Goal: Ask a question: Seek information or help from site administrators or community

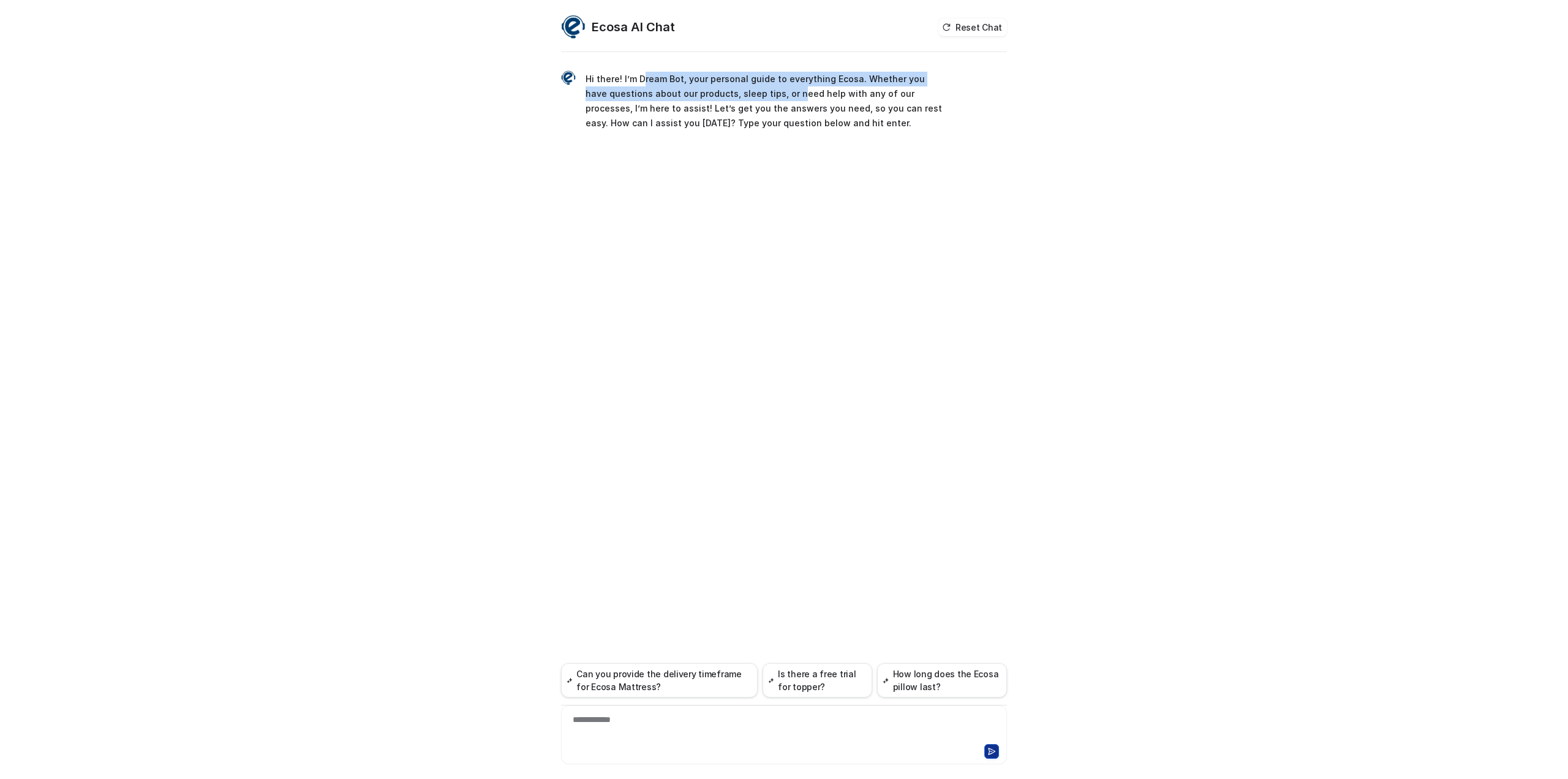
drag, startPoint x: 642, startPoint y: 68, endPoint x: 769, endPoint y: 93, distance: 129.4
click at [769, 93] on div "Hi there! I’m Dream Bot, your personal guide to everything Ecosa. Whether you h…" at bounding box center [784, 100] width 446 height 93
click at [800, 109] on p "Hi there! I’m Dream Bot, your personal guide to everything Ecosa. Whether you h…" at bounding box center [765, 101] width 358 height 59
click at [647, 725] on div at bounding box center [784, 727] width 439 height 28
paste div
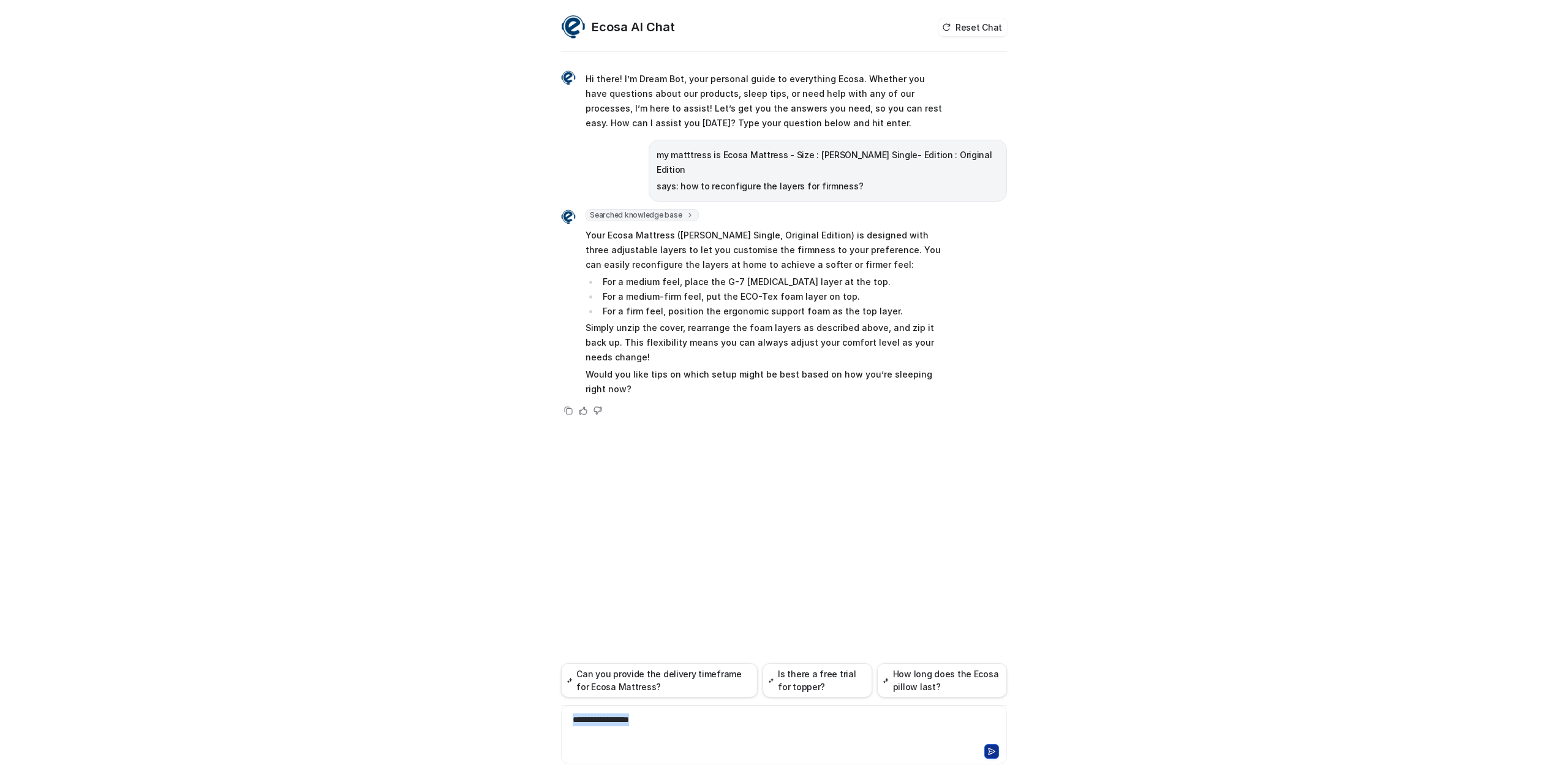
drag, startPoint x: 689, startPoint y: 722, endPoint x: 523, endPoint y: 723, distance: 166.0
click at [523, 723] on div "Ecosa AI Chat Reset Chat Hi there! I’m Dream Bot, your personal guide to everyt…" at bounding box center [784, 389] width 1568 height 779
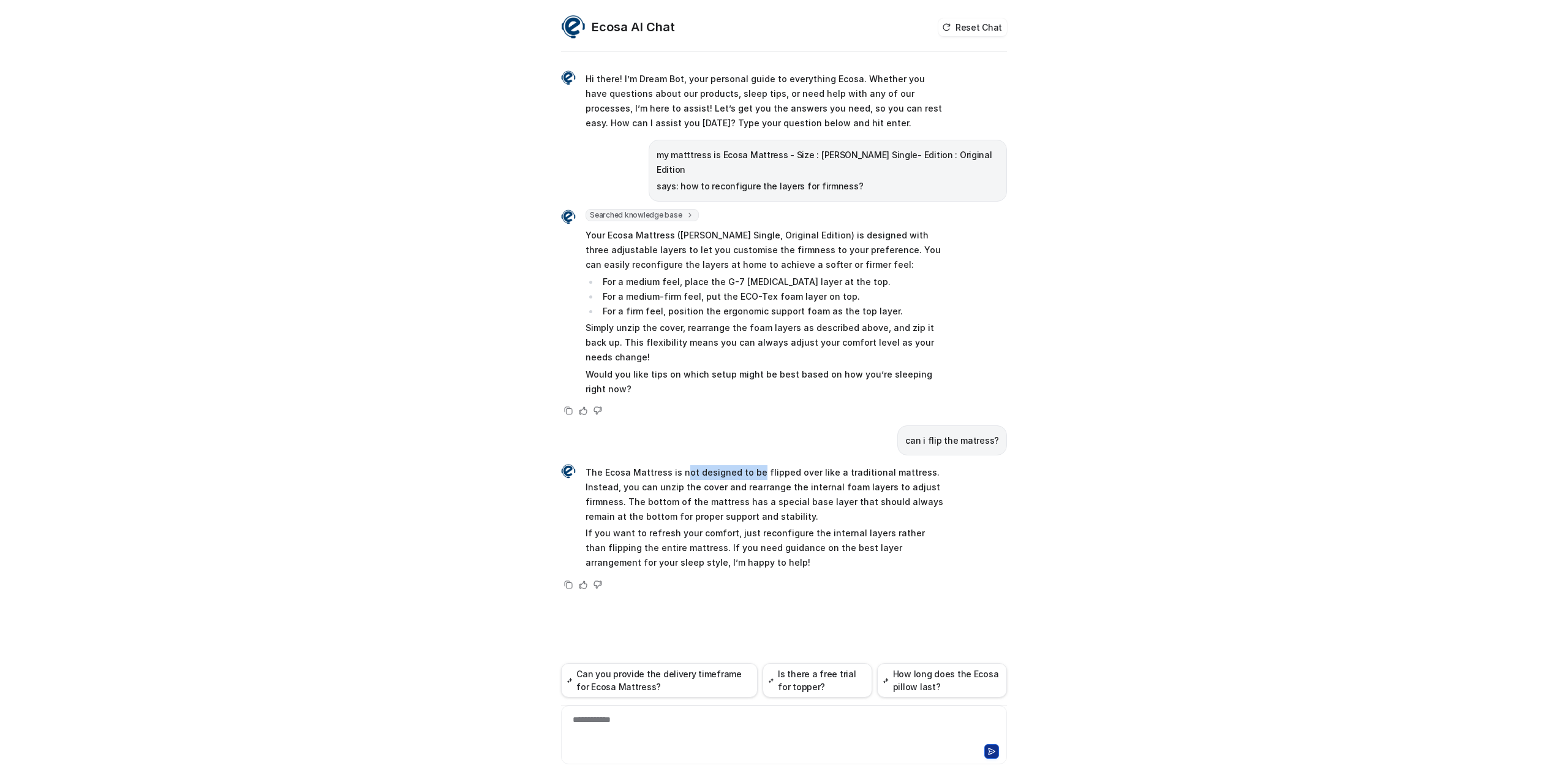
drag, startPoint x: 684, startPoint y: 458, endPoint x: 756, endPoint y: 456, distance: 72.0
click at [756, 465] on p "The Ecosa Mattress is not designed to be flipped over like a traditional mattre…" at bounding box center [765, 494] width 358 height 59
click at [804, 465] on p "The Ecosa Mattress is not designed to be flipped over like a traditional mattre…" at bounding box center [765, 494] width 358 height 59
drag, startPoint x: 684, startPoint y: 503, endPoint x: 808, endPoint y: 496, distance: 124.2
click at [808, 496] on p "The Ecosa Mattress is not designed to be flipped over like a traditional mattre…" at bounding box center [765, 494] width 358 height 59
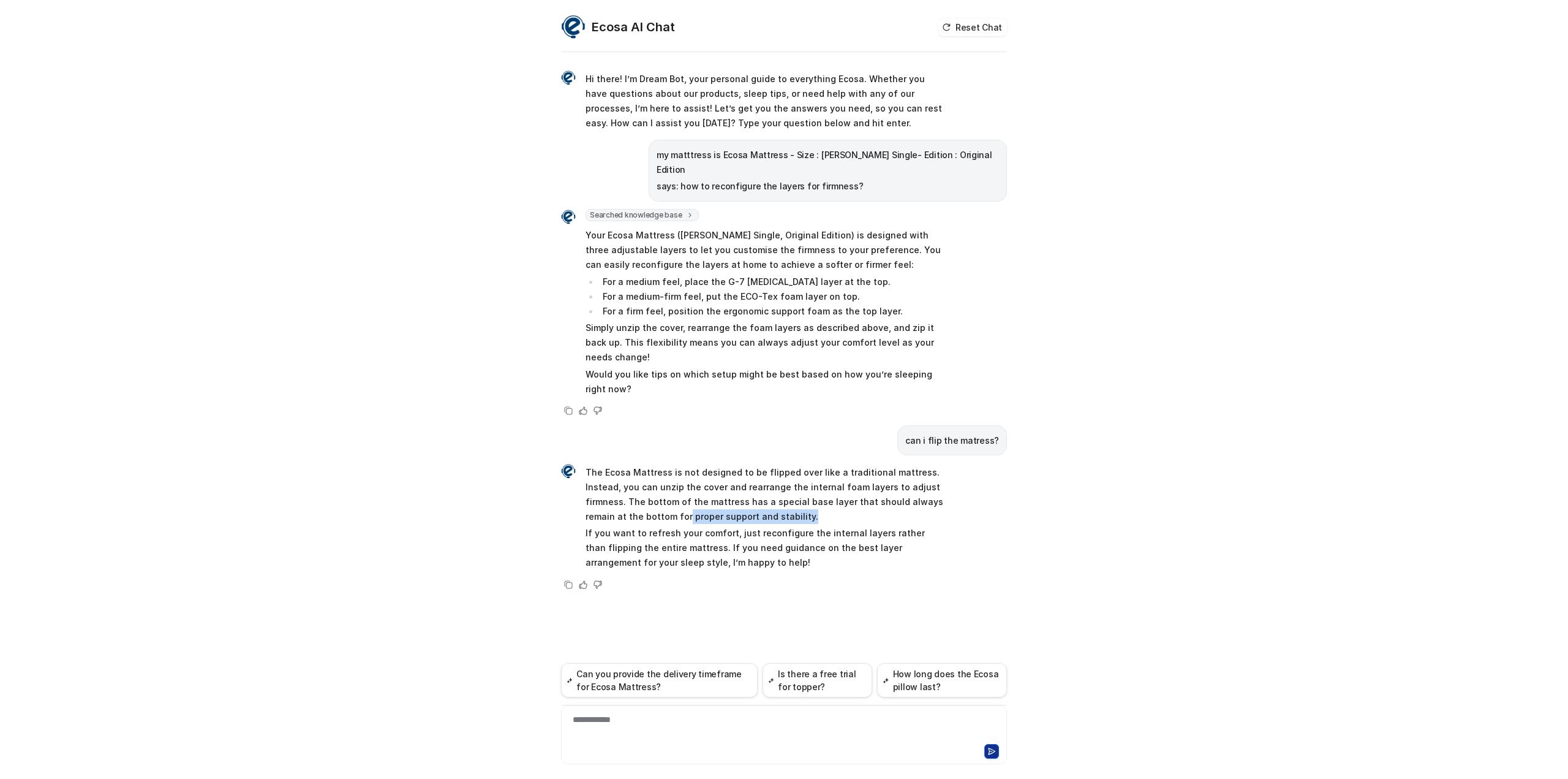
click at [826, 497] on p "The Ecosa Mattress is not designed to be flipped over like a traditional mattre…" at bounding box center [765, 494] width 358 height 59
click at [753, 466] on p "The Ecosa Mattress is not designed to be flipped over like a traditional mattre…" at bounding box center [765, 494] width 358 height 59
drag, startPoint x: 636, startPoint y: 267, endPoint x: 656, endPoint y: 263, distance: 20.4
click at [656, 274] on li "For a medium feel, place the G-7 [MEDICAL_DATA] layer at the top." at bounding box center [772, 281] width 345 height 15
click at [699, 274] on li "For a medium feel, place the G-7 [MEDICAL_DATA] layer at the top." at bounding box center [772, 281] width 345 height 15
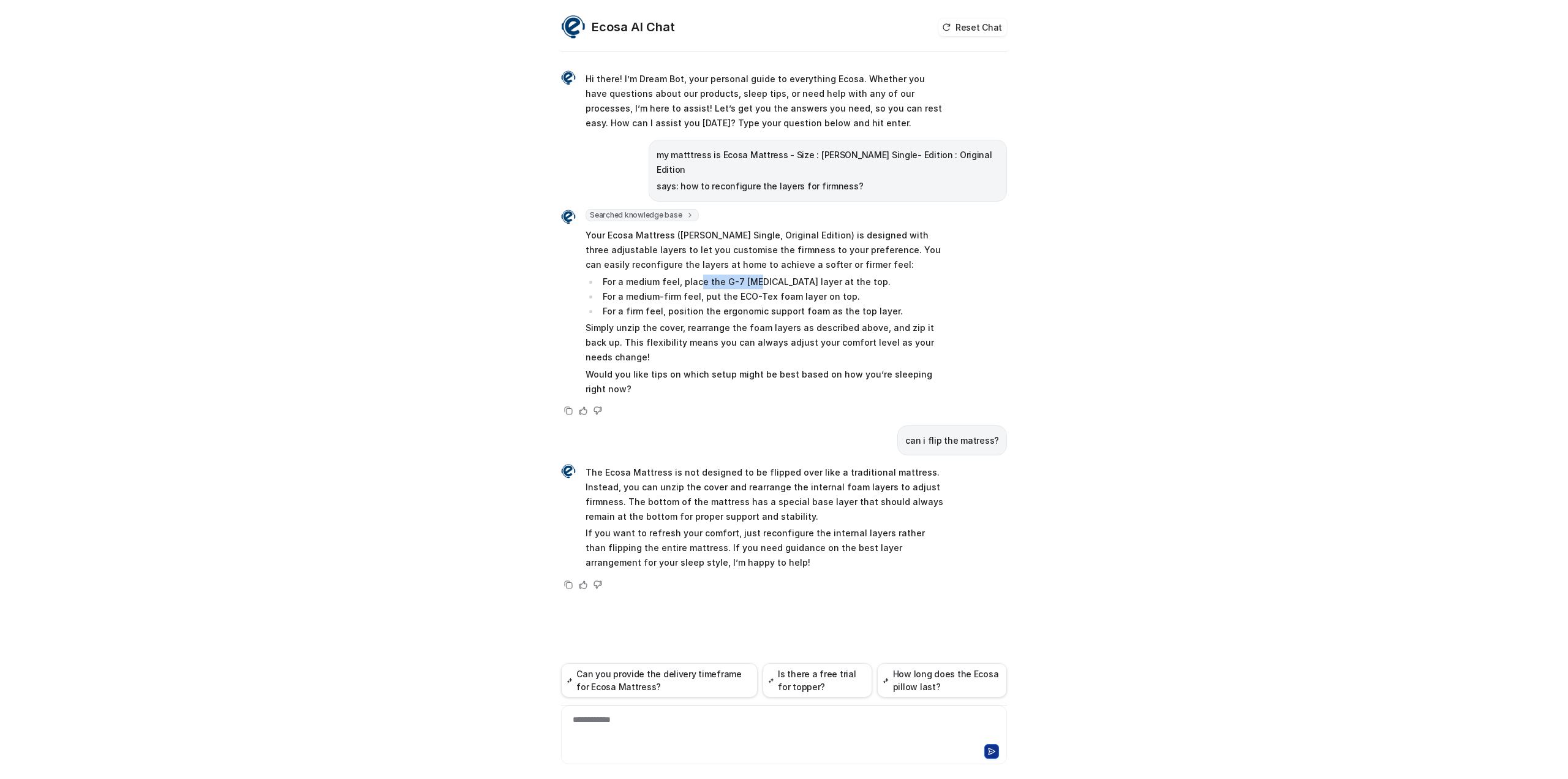
drag, startPoint x: 698, startPoint y: 267, endPoint x: 833, endPoint y: 270, distance: 135.0
click at [764, 274] on li "For a medium feel, place the G-7 [MEDICAL_DATA] layer at the top." at bounding box center [772, 281] width 345 height 15
click at [835, 274] on li "For a medium feel, place the G-7 [MEDICAL_DATA] layer at the top." at bounding box center [772, 281] width 345 height 15
click at [835, 320] on p "Simply unzip the cover, rearrange the foam layers as described above, and zip i…" at bounding box center [765, 342] width 358 height 44
click at [661, 729] on div "**********" at bounding box center [784, 727] width 439 height 28
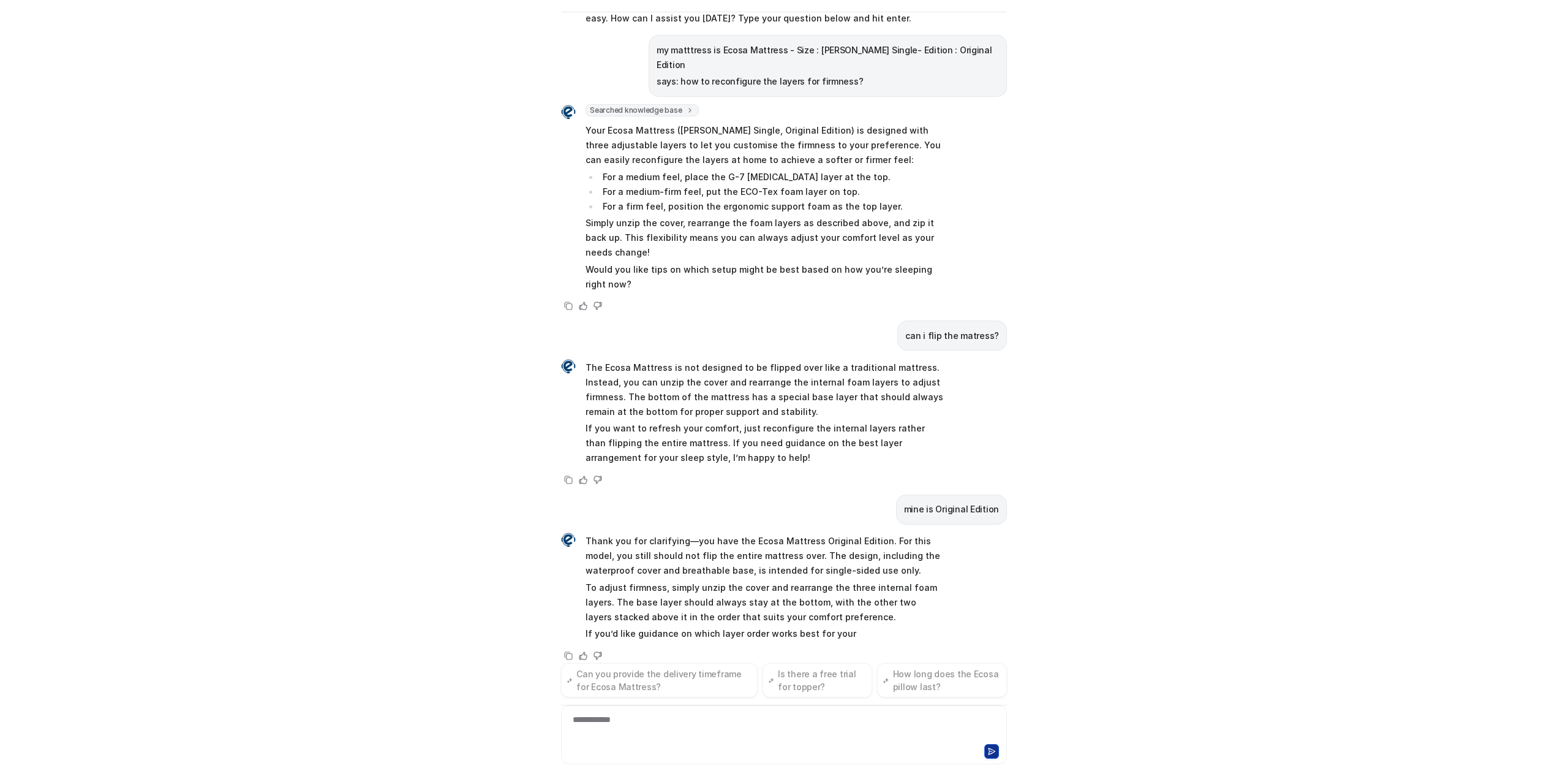
scroll to position [80, 0]
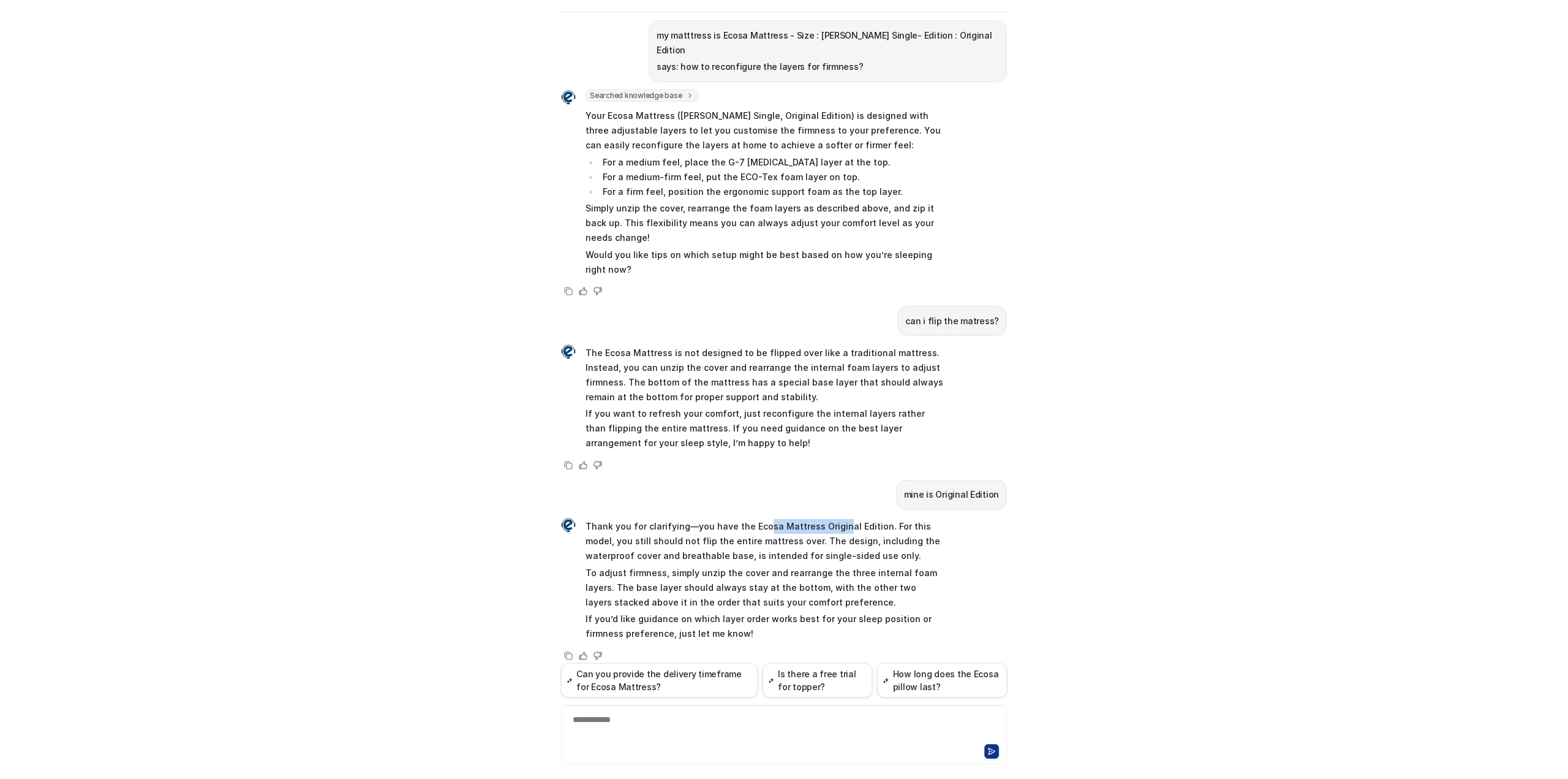
drag, startPoint x: 756, startPoint y: 513, endPoint x: 832, endPoint y: 518, distance: 76.2
click at [832, 519] on p "Thank you for clarifying—you have the Ecosa Mattress Original Edition. For this…" at bounding box center [765, 542] width 358 height 44
click at [803, 522] on p "Thank you for clarifying—you have the Ecosa Mattress Original Edition. For this…" at bounding box center [765, 542] width 358 height 44
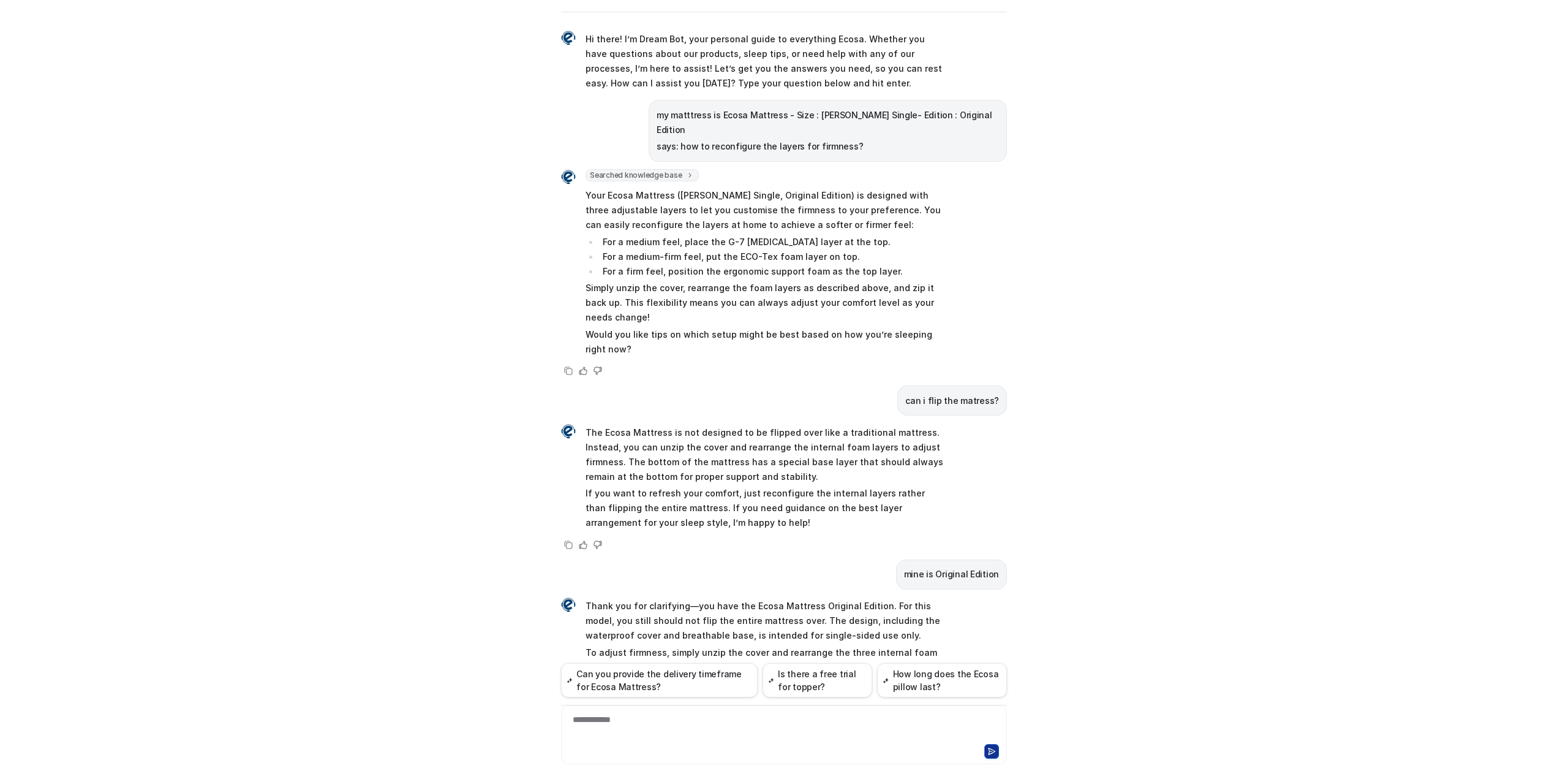
scroll to position [0, 0]
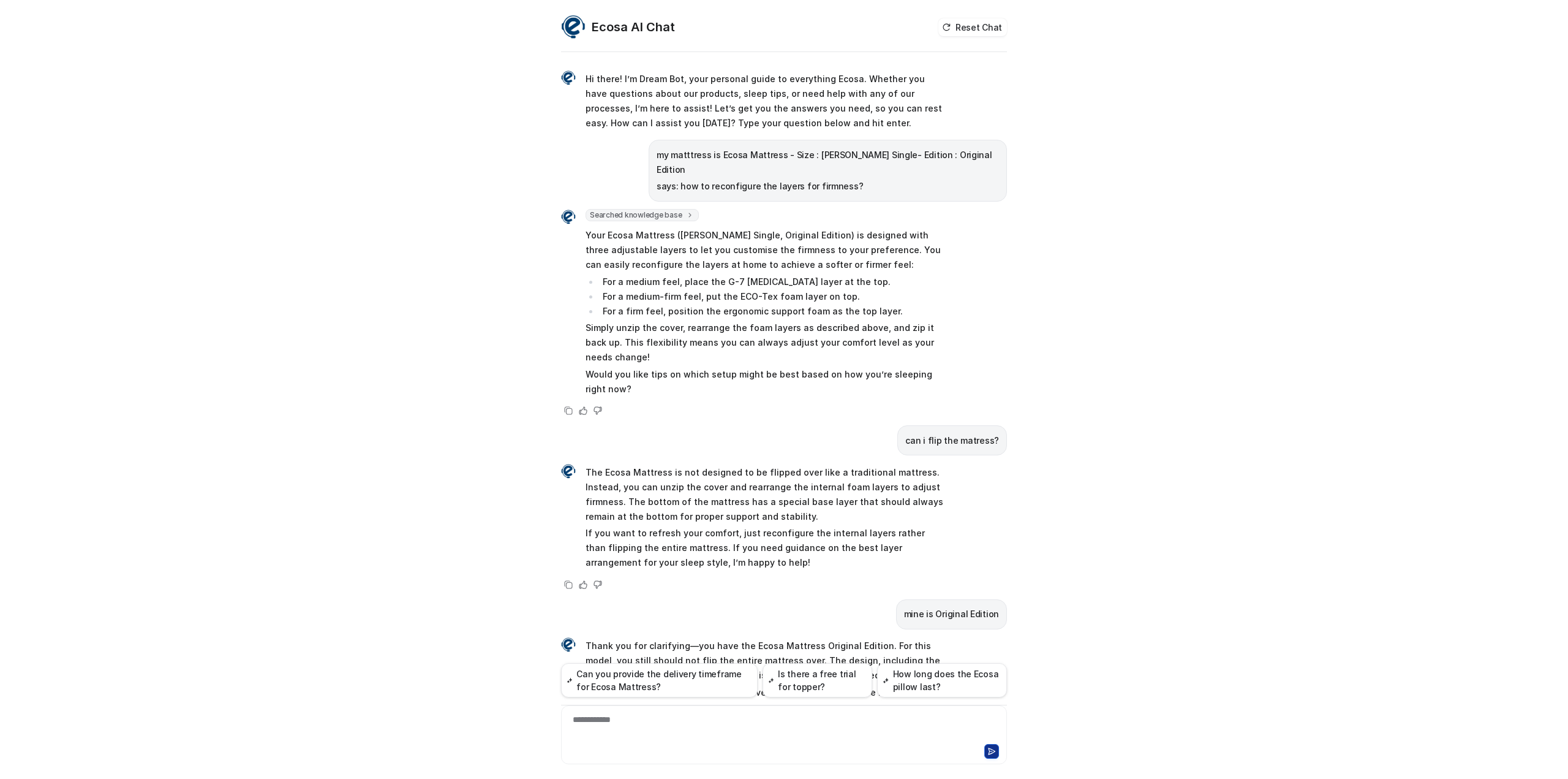
click at [667, 209] on span "Searched knowledge base" at bounding box center [642, 215] width 113 height 12
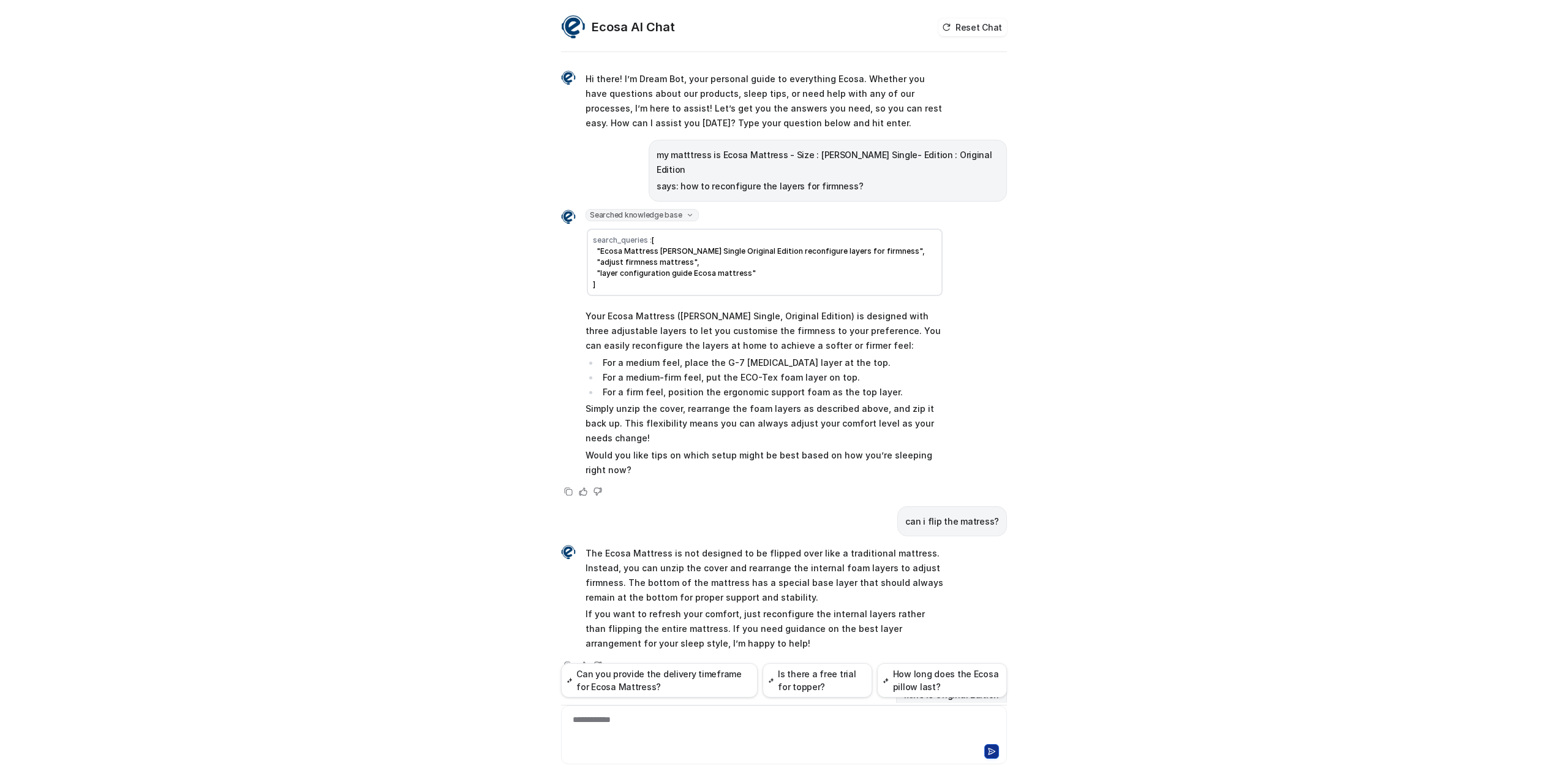
scroll to position [161, 0]
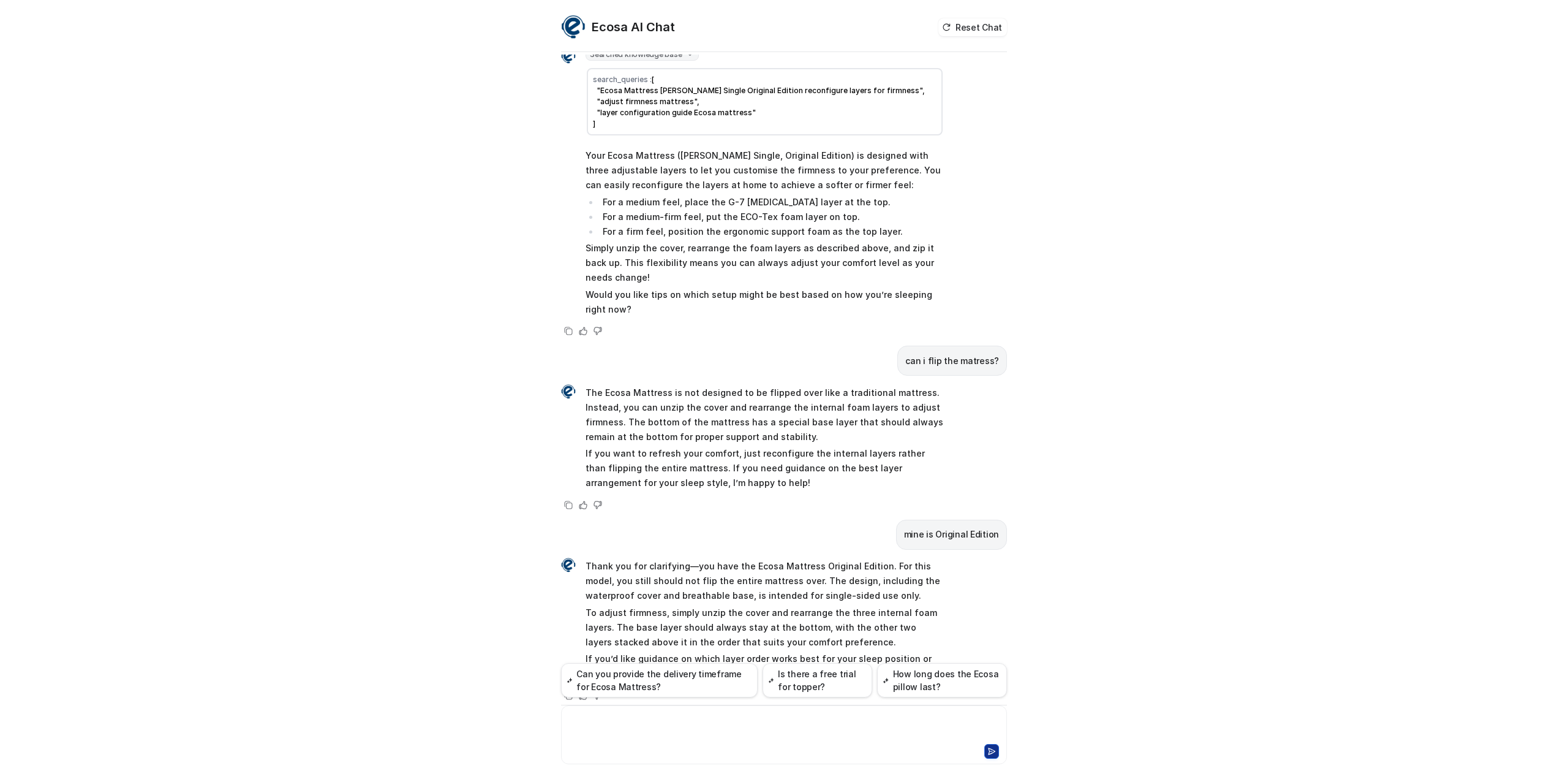
click at [625, 720] on div at bounding box center [784, 727] width 439 height 28
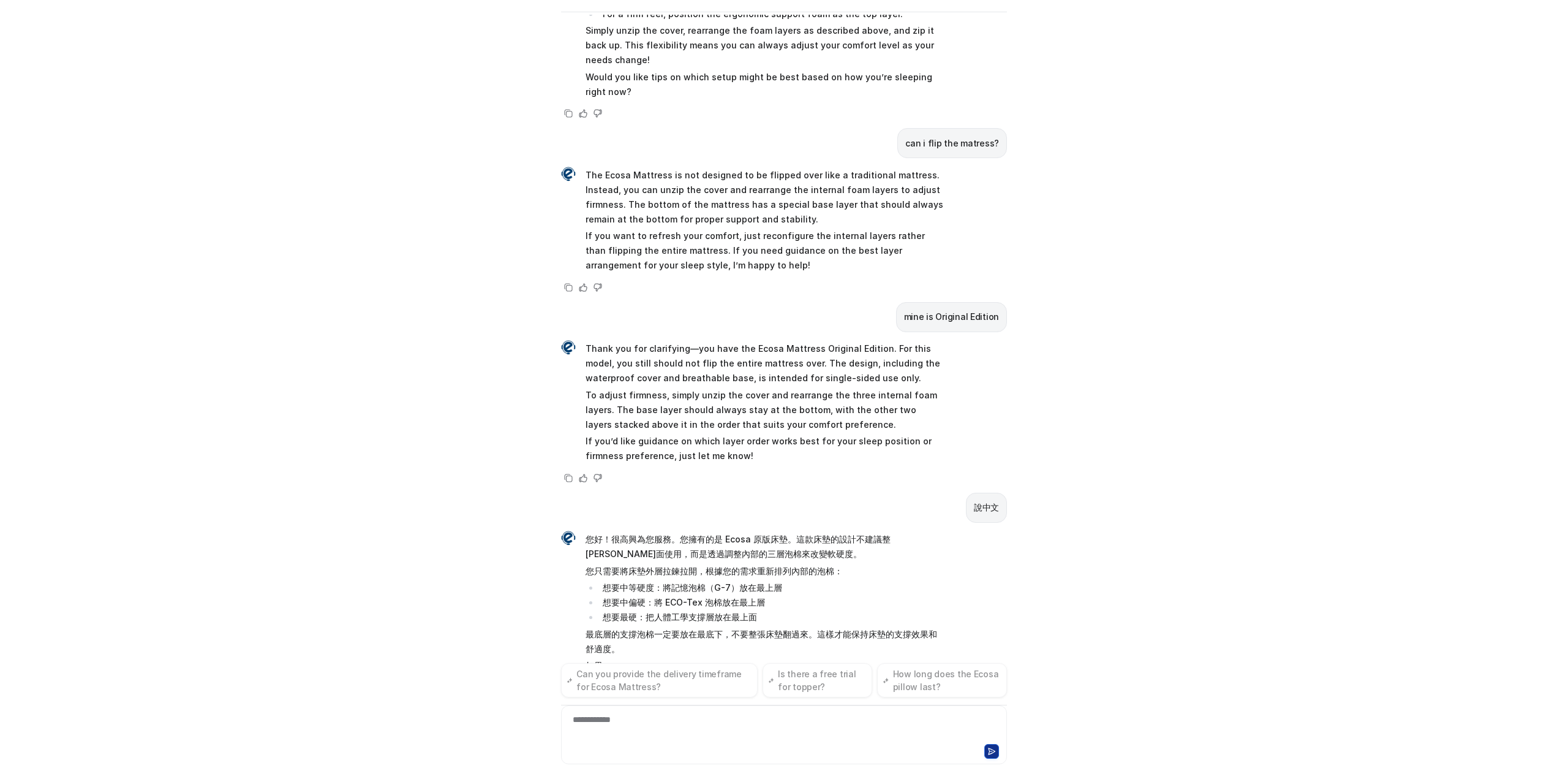
scroll to position [370, 0]
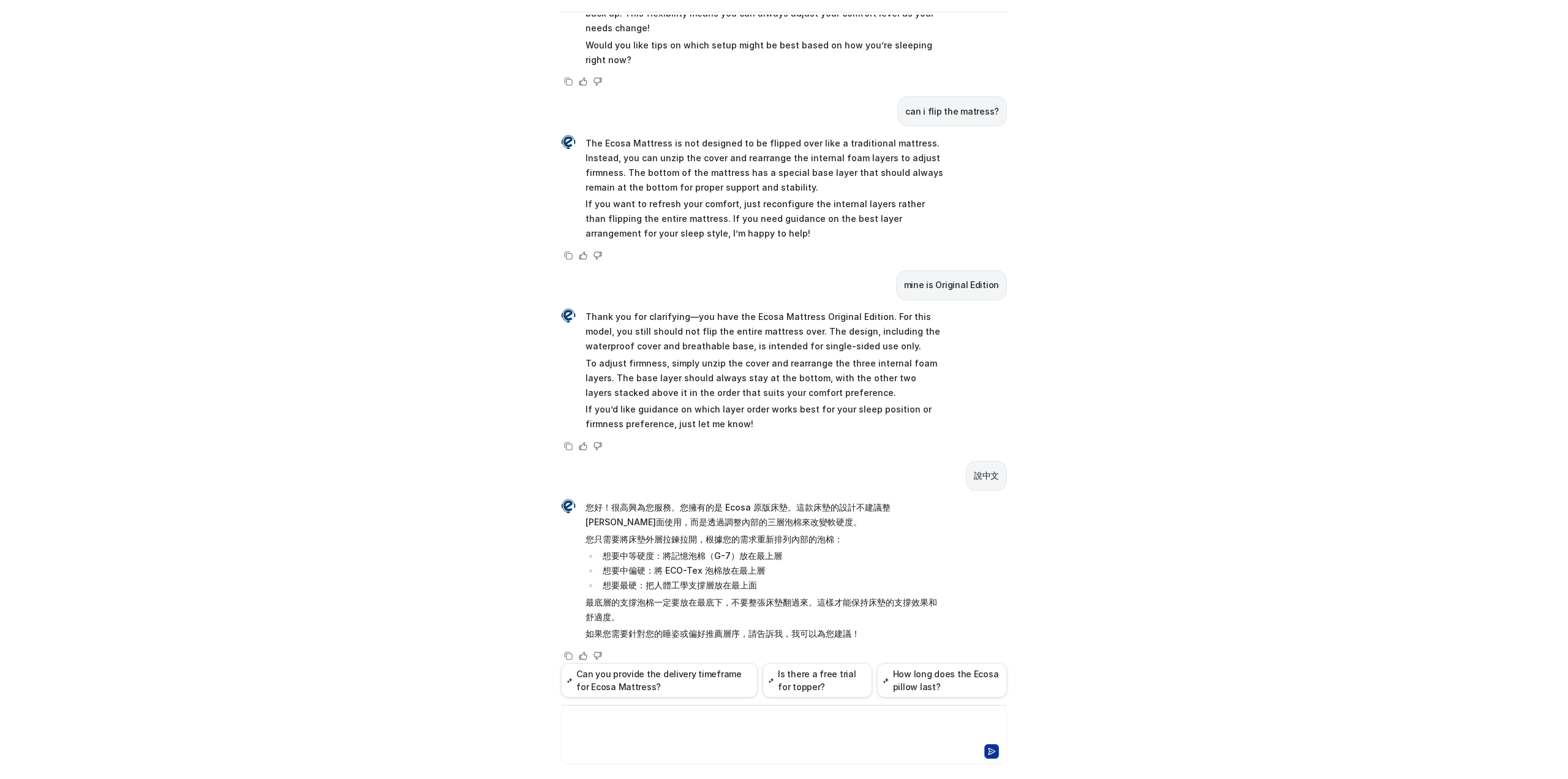
click at [622, 732] on div at bounding box center [784, 727] width 439 height 28
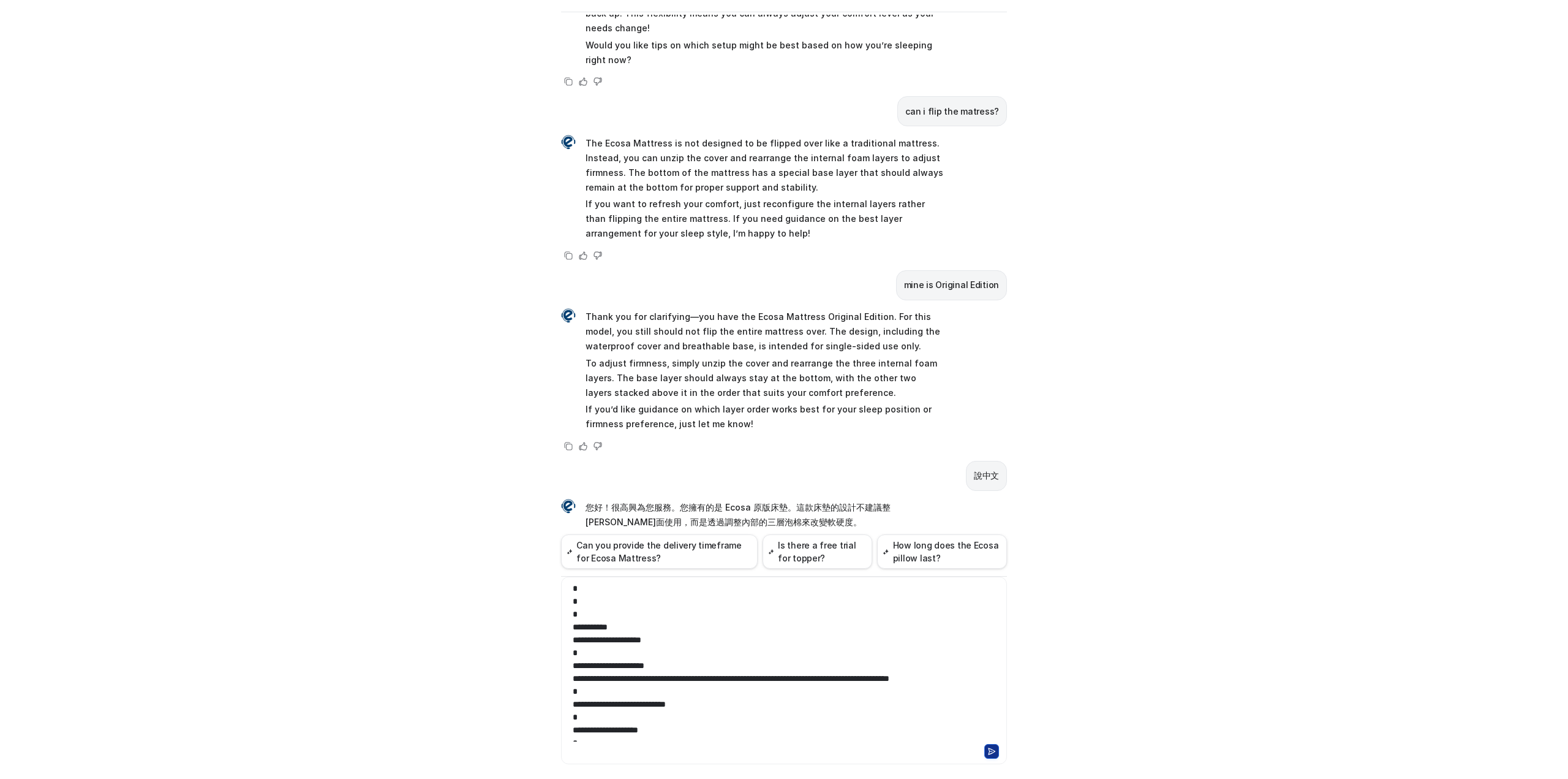
scroll to position [0, 0]
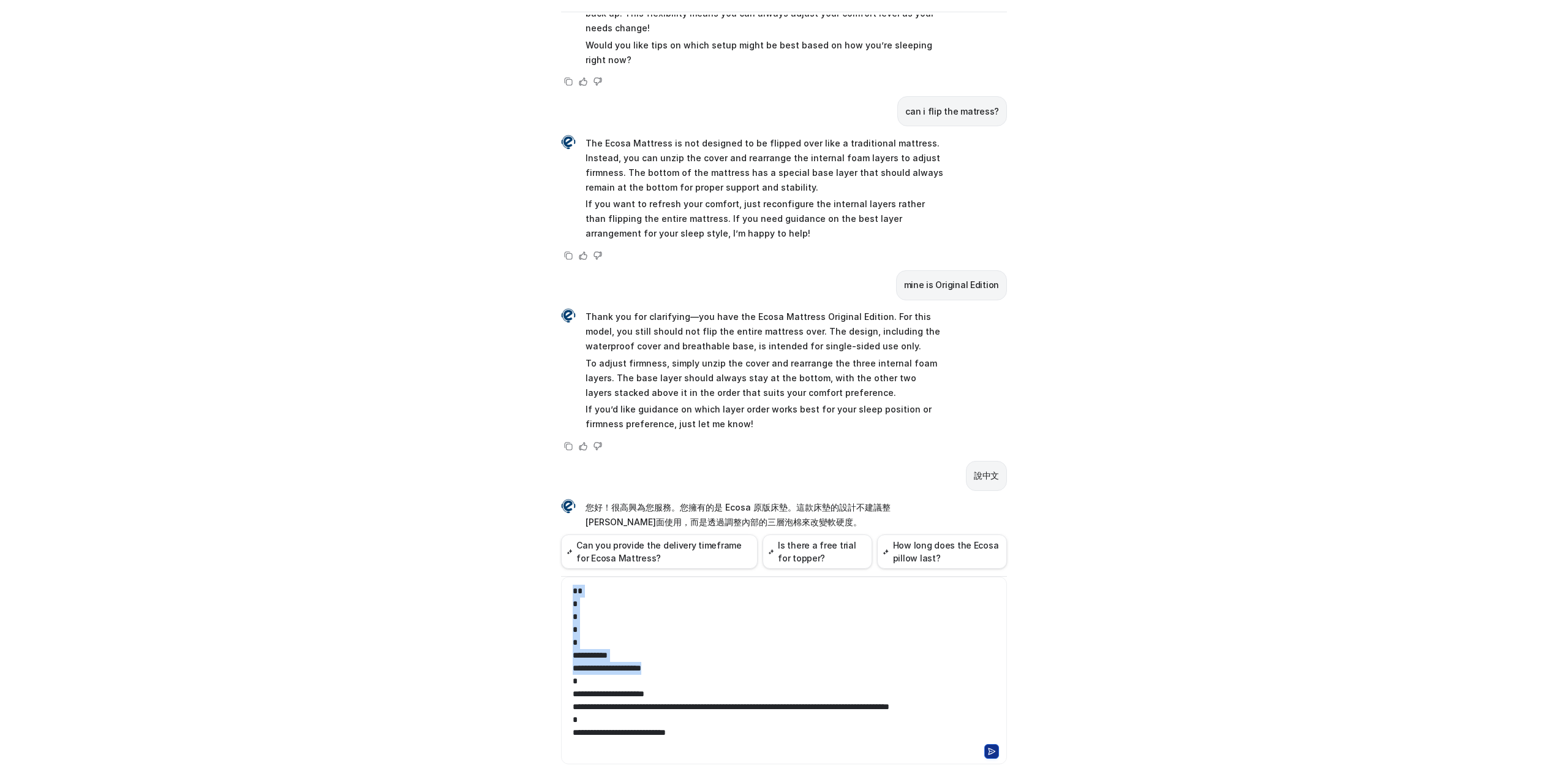
drag, startPoint x: 646, startPoint y: 677, endPoint x: 518, endPoint y: 584, distance: 158.2
click at [518, 584] on div "Ecosa AI Chat Reset Chat Hi there! I’m Dream Bot, your personal guide to everyt…" at bounding box center [784, 389] width 1568 height 779
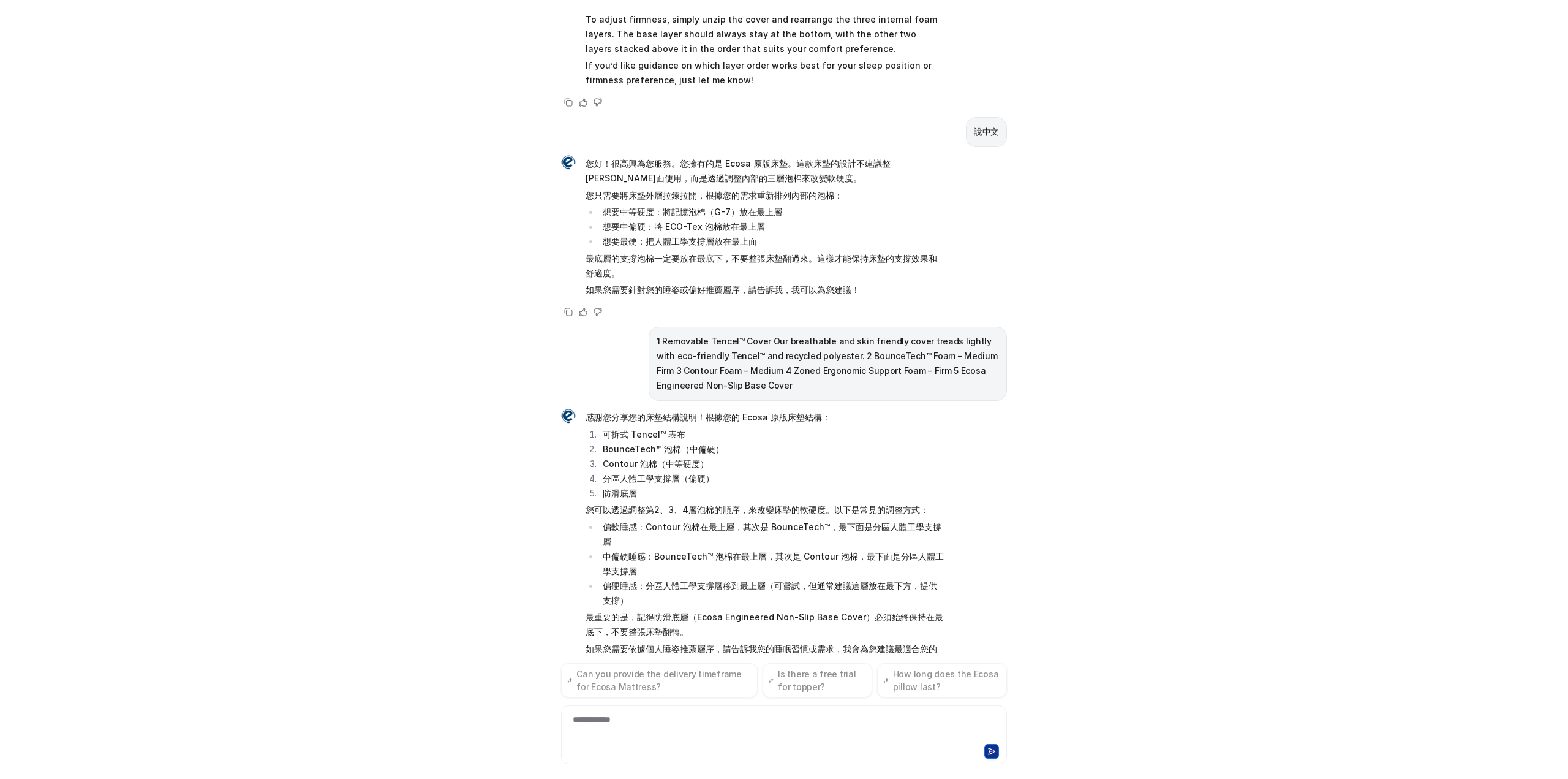
scroll to position [728, 0]
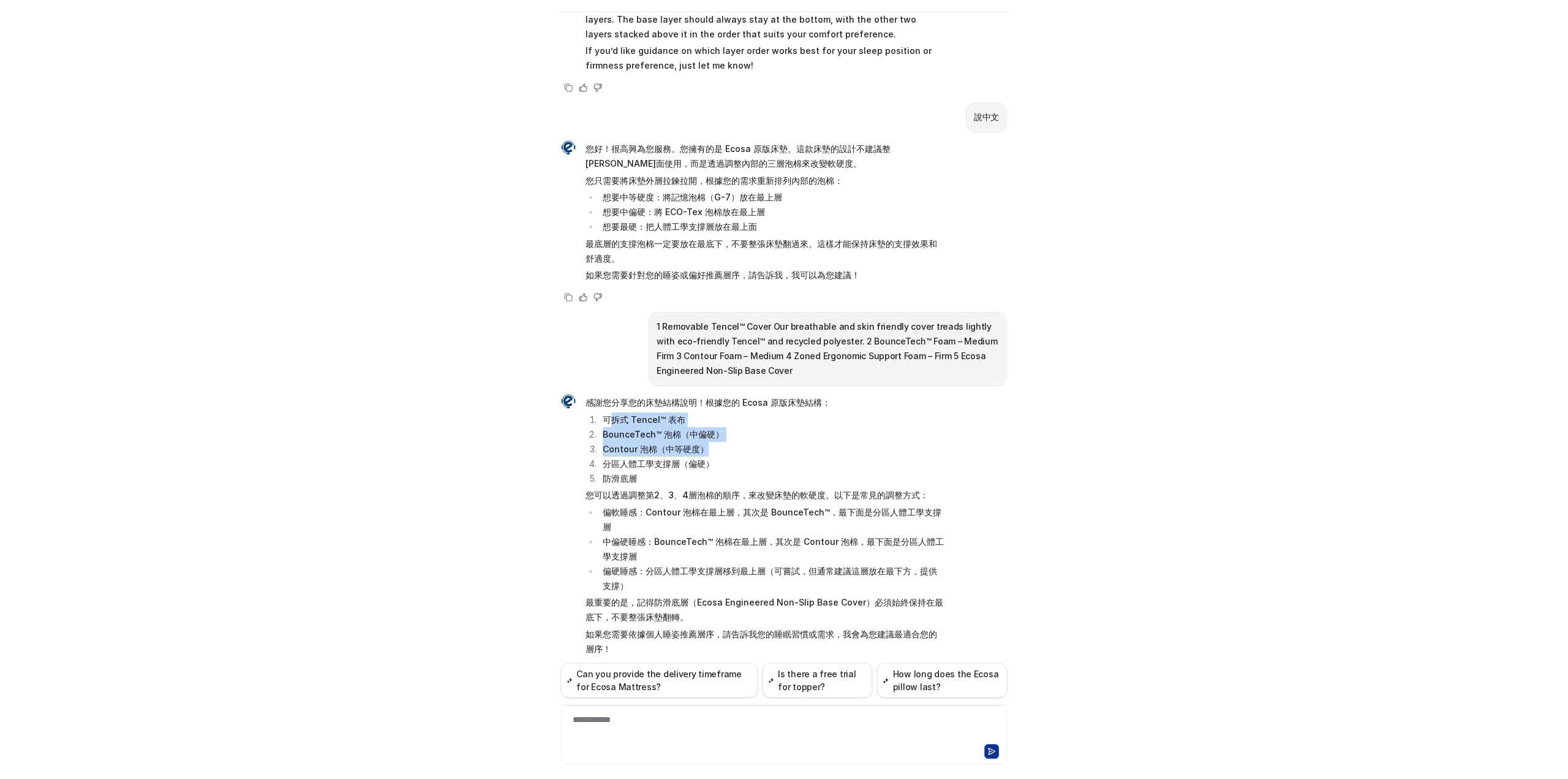
drag, startPoint x: 603, startPoint y: 402, endPoint x: 729, endPoint y: 433, distance: 129.8
click at [729, 433] on ol "可拆式 Tencel™ 表布 BounceTech™ 泡棉（中偏硬） Contour 泡棉（中等硬度） 分區人體工學支撐層（偏硬） 防滑底層" at bounding box center [765, 449] width 358 height 74
click at [827, 442] on li "Contour 泡棉（中等硬度）" at bounding box center [772, 449] width 345 height 15
click at [627, 725] on div at bounding box center [784, 727] width 439 height 28
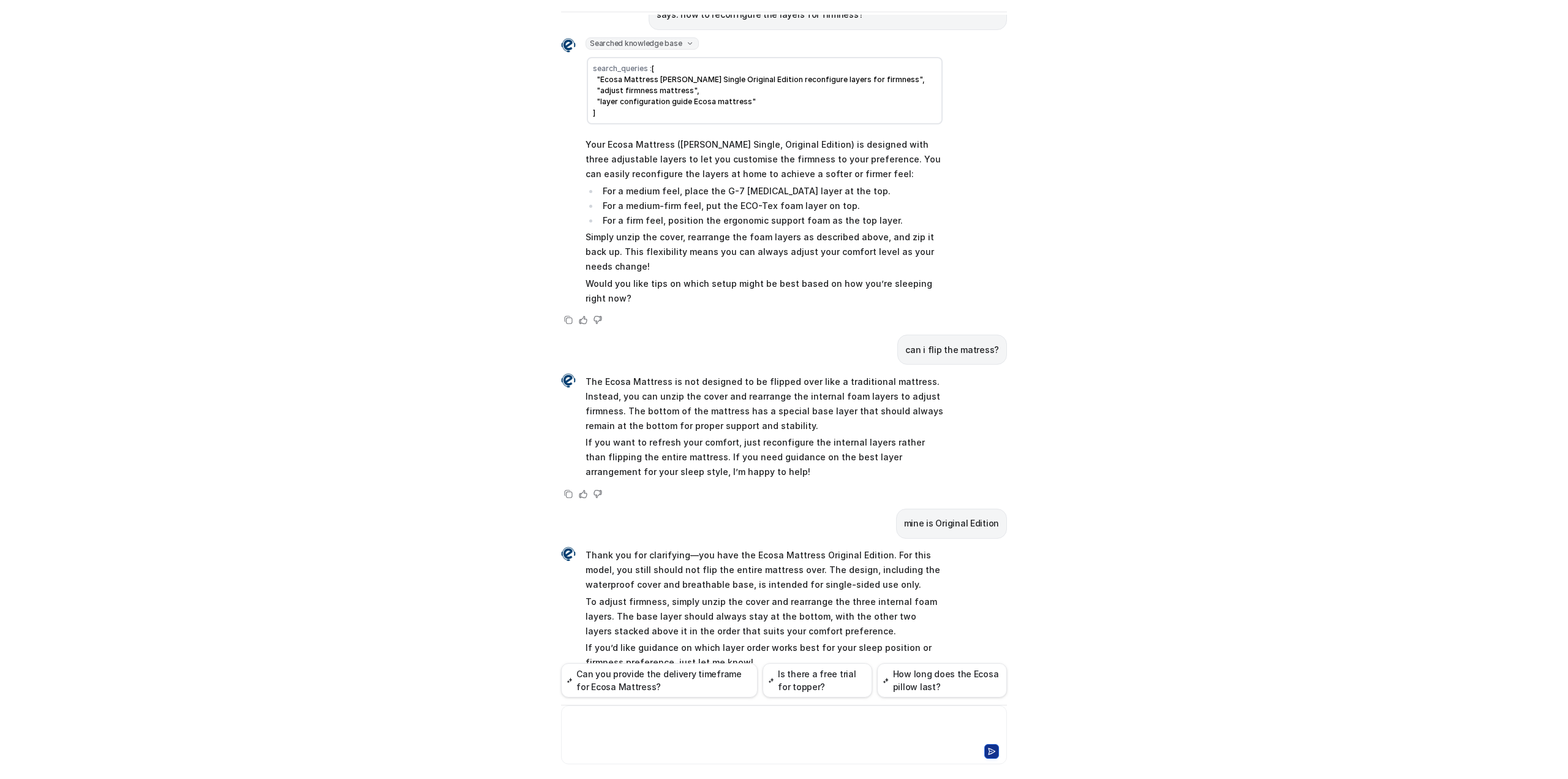
scroll to position [0, 0]
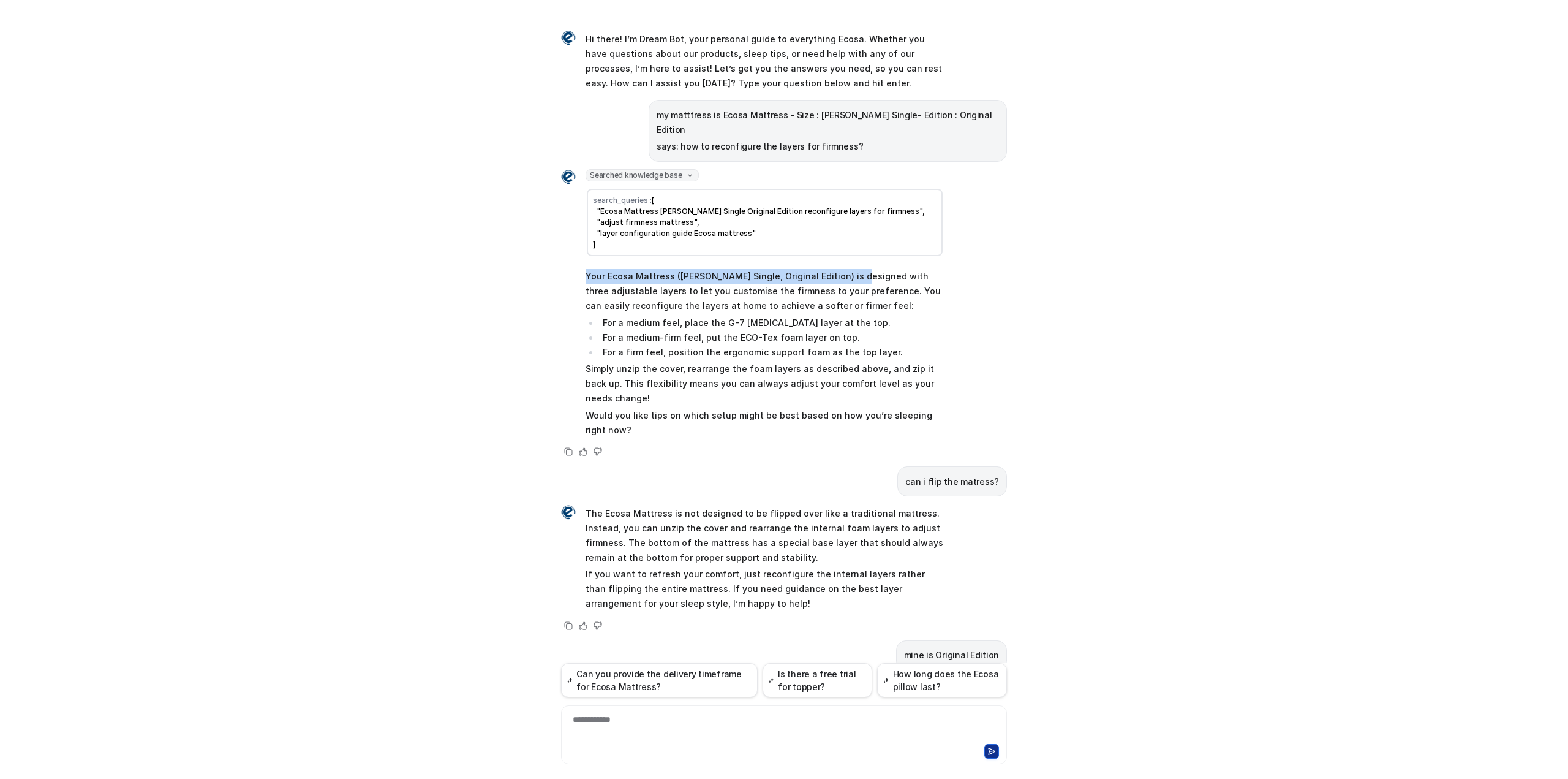
drag, startPoint x: 583, startPoint y: 256, endPoint x: 851, endPoint y: 252, distance: 268.0
click at [847, 269] on p "Your Ecosa Mattress ([PERSON_NAME] Single, Original Edition) is designed with t…" at bounding box center [765, 291] width 358 height 44
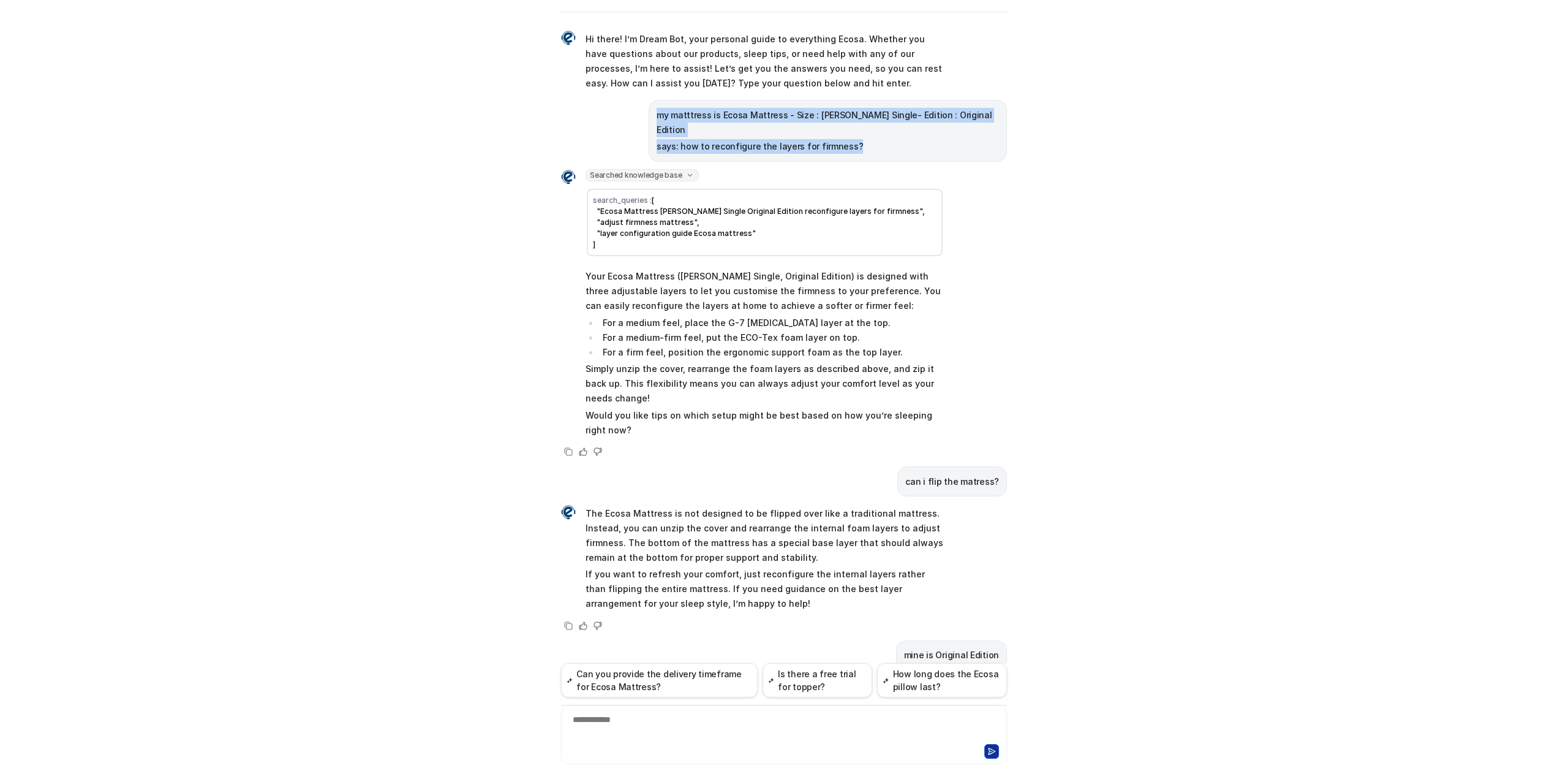
drag, startPoint x: 695, startPoint y: 113, endPoint x: 949, endPoint y: 135, distance: 255.0
click at [949, 135] on div "my matttress is Ecosa Mattress - Size : [PERSON_NAME] Single- Edition : Origina…" at bounding box center [828, 130] width 358 height 62
copy span "my matttress is Ecosa Mattress - Size : [PERSON_NAME] Single- Edition : Origina…"
drag, startPoint x: 636, startPoint y: 738, endPoint x: 638, endPoint y: 716, distance: 22.1
click at [639, 735] on div "**********" at bounding box center [784, 727] width 439 height 28
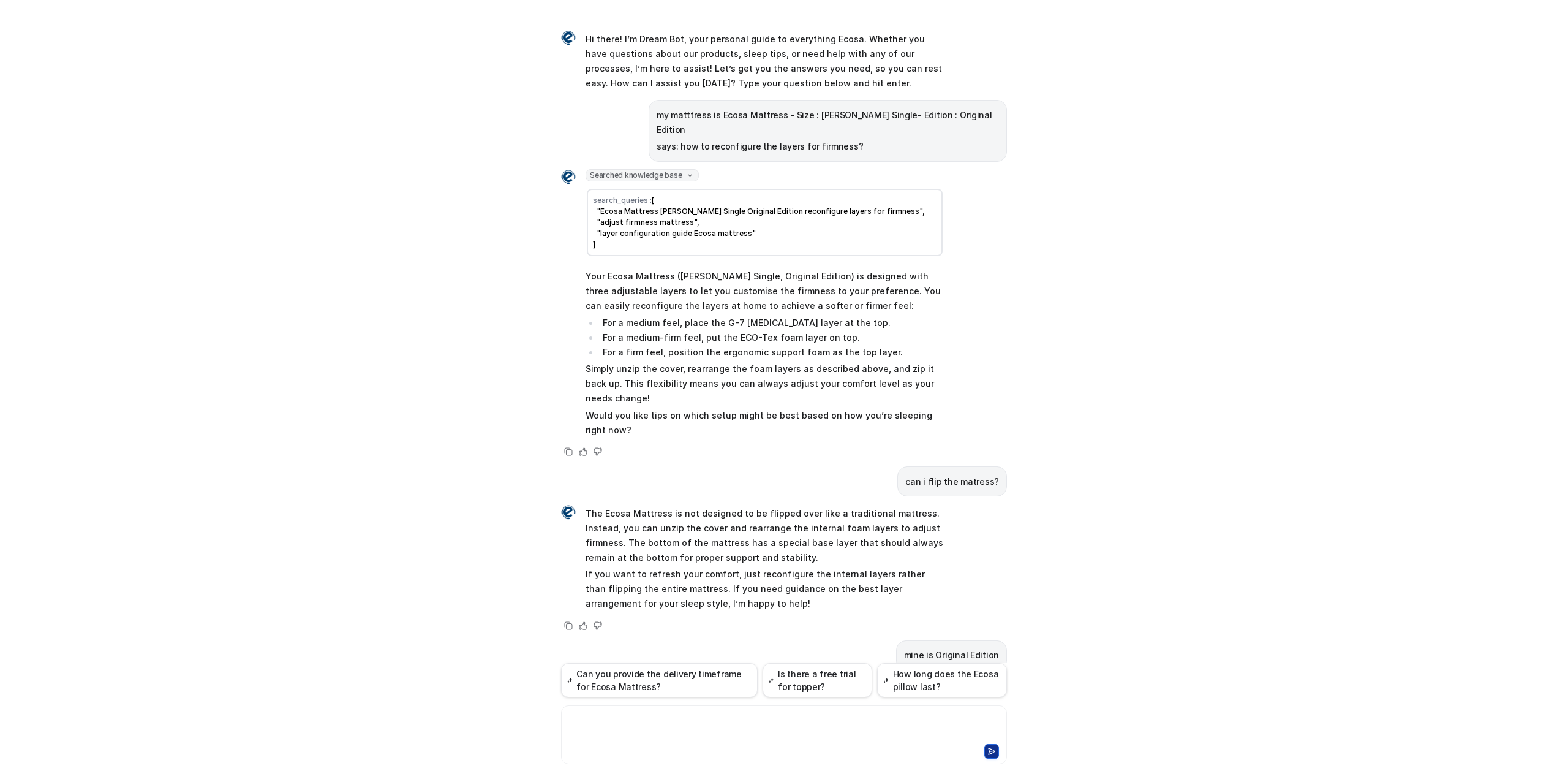
click at [639, 717] on div at bounding box center [784, 727] width 439 height 28
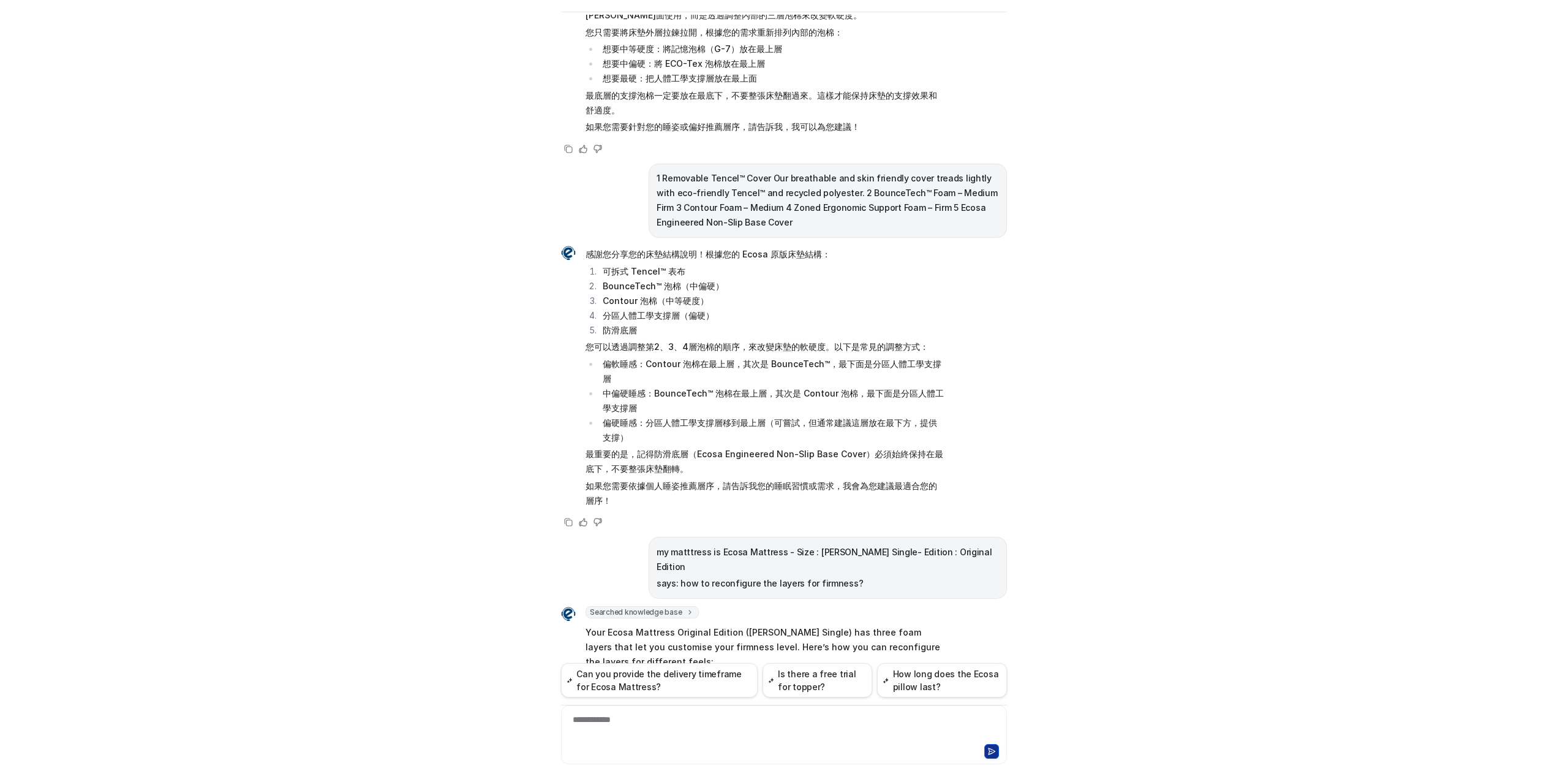
scroll to position [1000, 0]
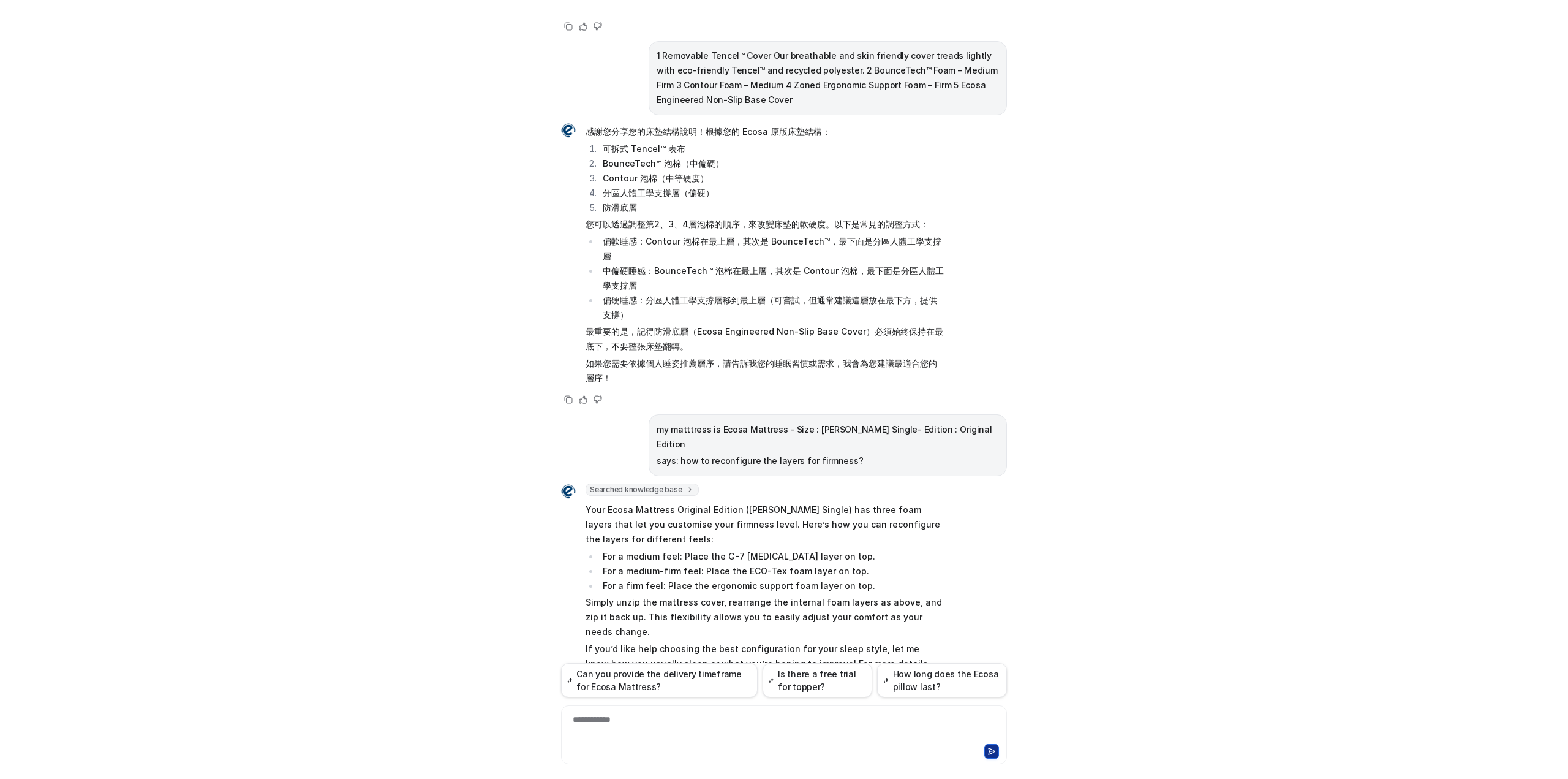
click at [662, 673] on link "[URL][DOMAIN_NAME]" at bounding box center [708, 679] width 94 height 11
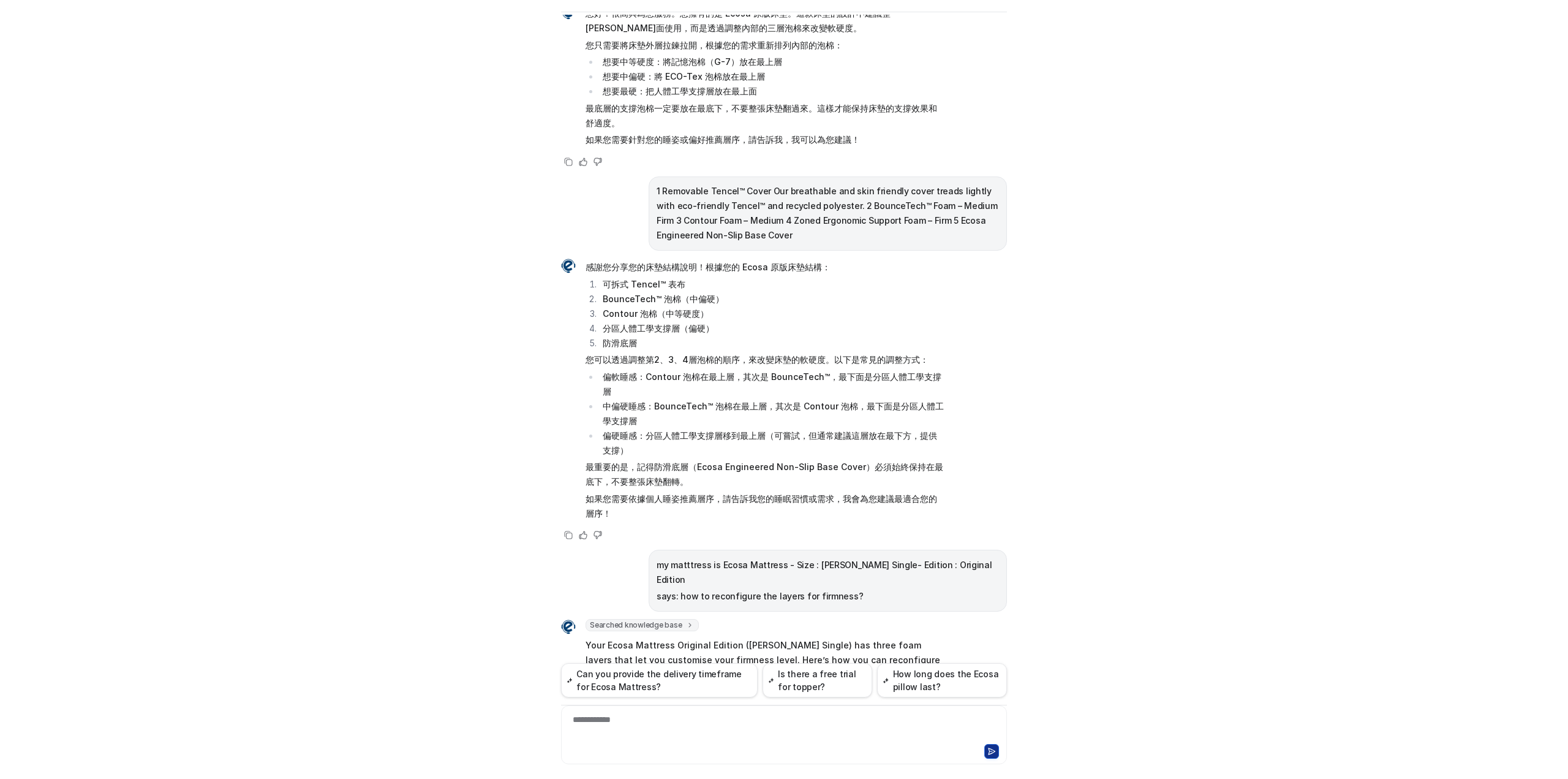
scroll to position [693, 0]
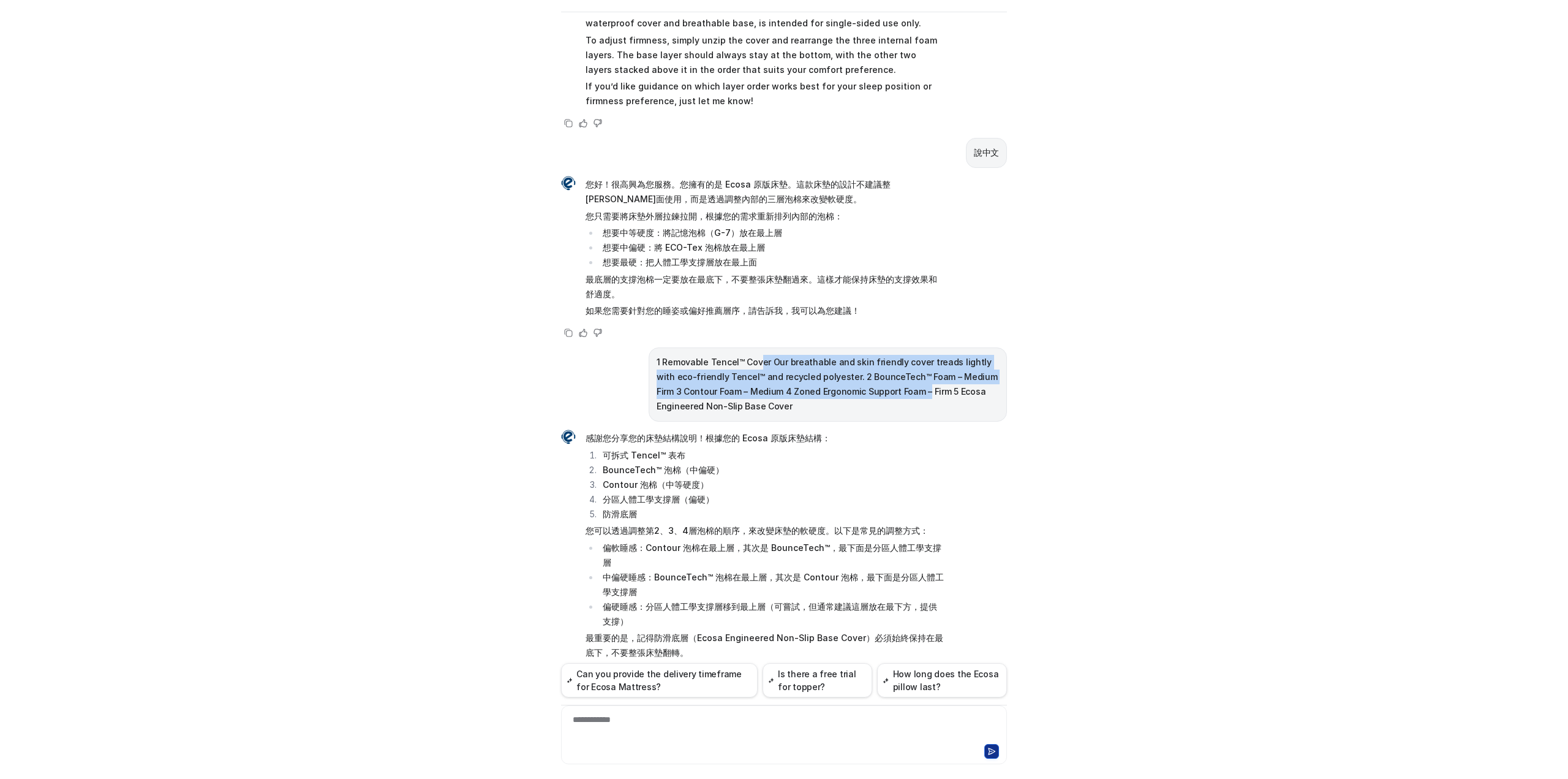
drag, startPoint x: 799, startPoint y: 351, endPoint x: 890, endPoint y: 383, distance: 96.5
click at [890, 383] on p "1 Removable Tencel™ Cover Our breathable and skin friendly cover treads lightly…" at bounding box center [828, 384] width 342 height 59
click at [802, 362] on p "1 Removable Tencel™ Cover Our breathable and skin friendly cover treads lightly…" at bounding box center [828, 384] width 342 height 59
drag, startPoint x: 648, startPoint y: 345, endPoint x: 780, endPoint y: 388, distance: 138.8
click at [780, 388] on div "1 Removable Tencel™ Cover Our breathable and skin friendly cover treads lightly…" at bounding box center [828, 385] width 358 height 74
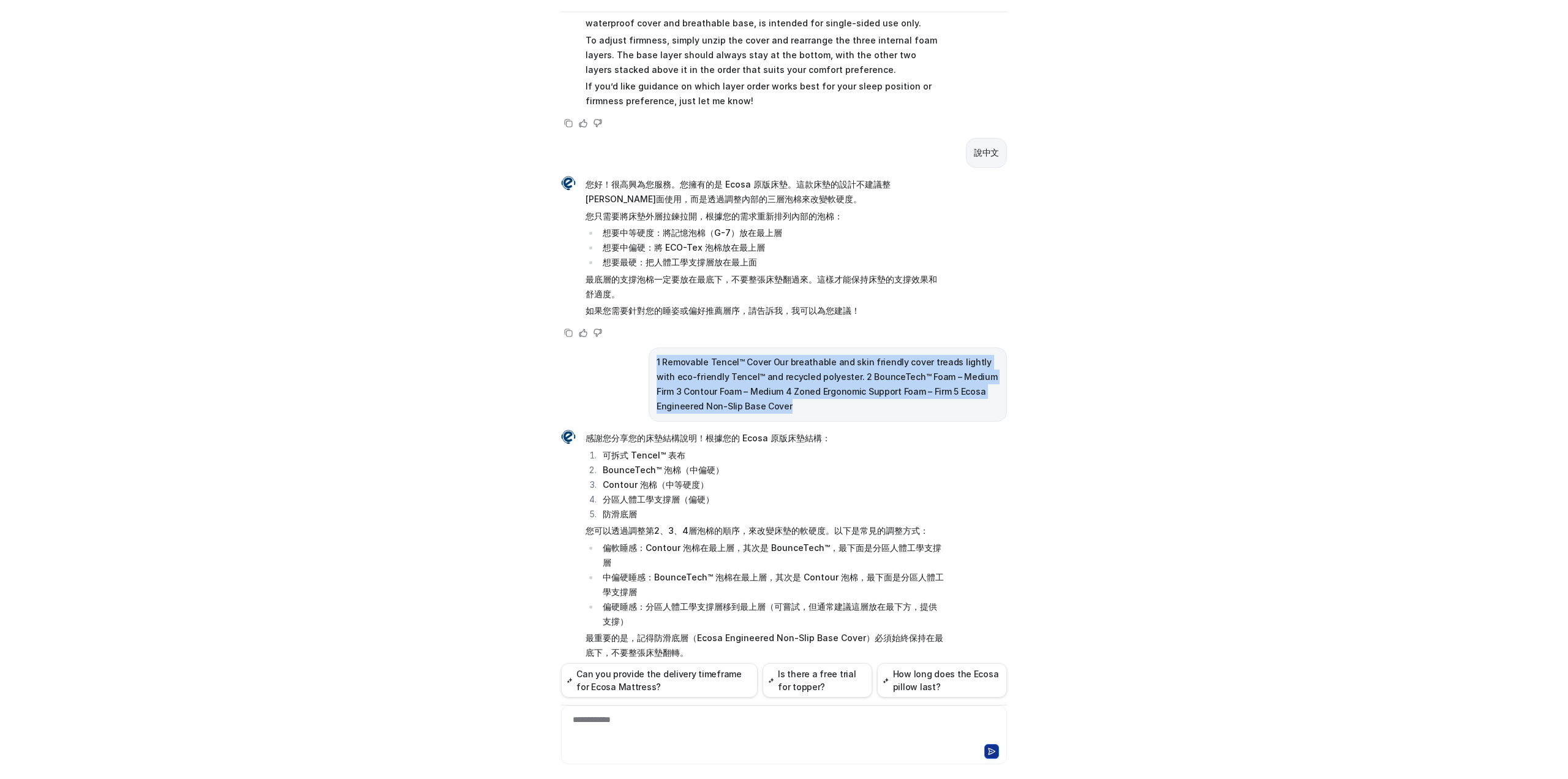
copy p "1 Removable Tencel™ Cover Our breathable and skin friendly cover treads lightly…"
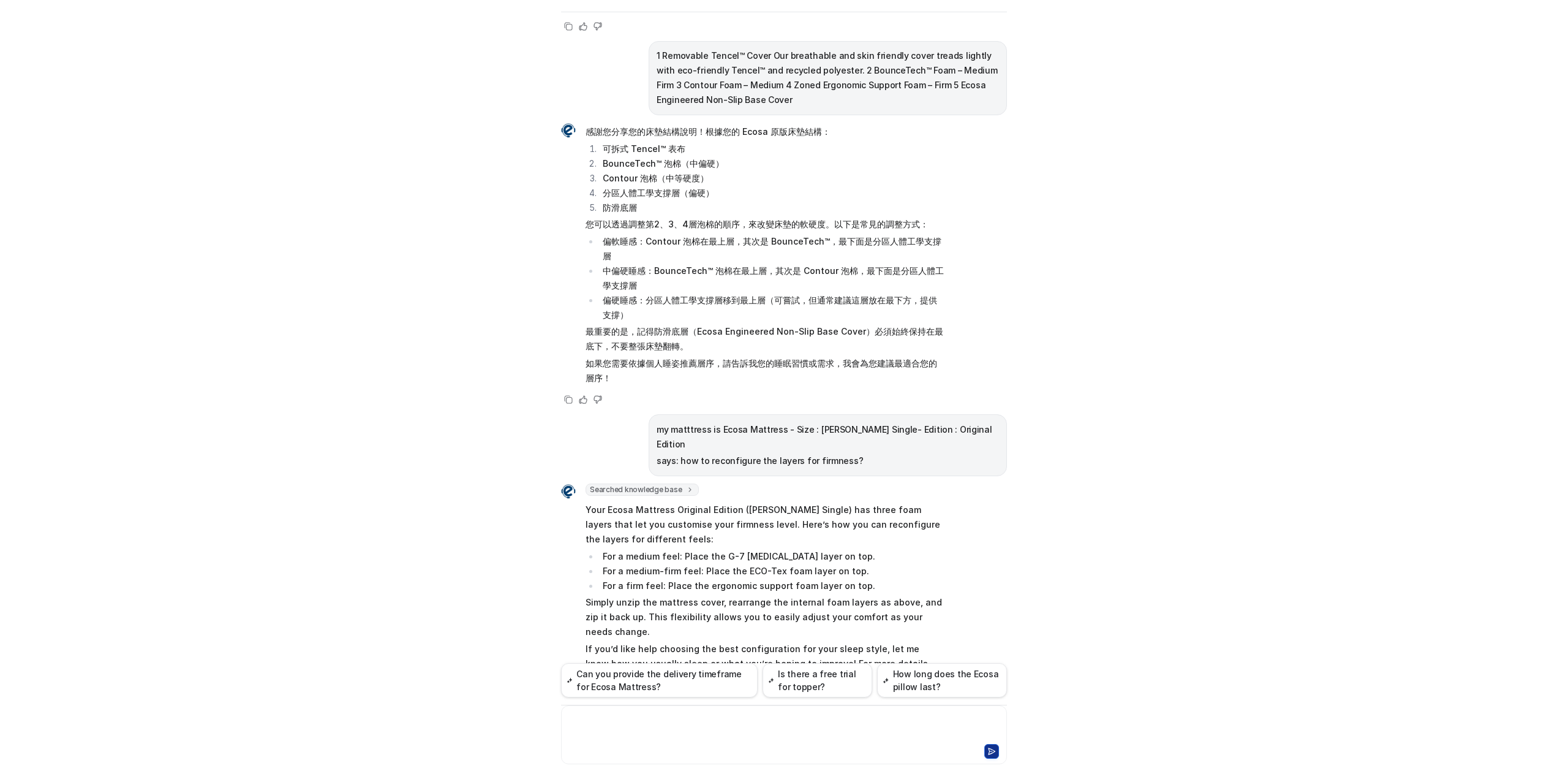
click at [621, 724] on div at bounding box center [784, 727] width 439 height 28
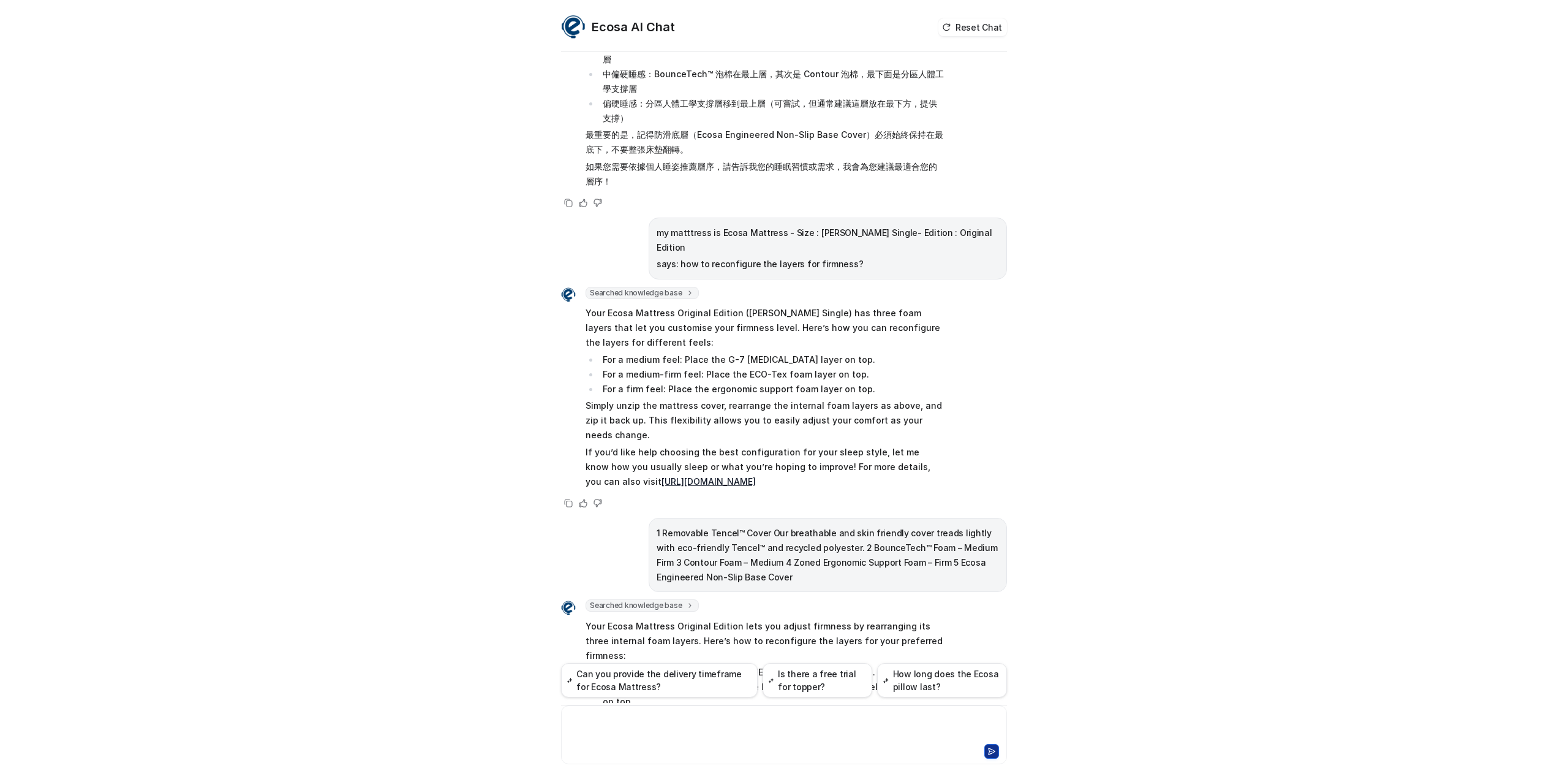
scroll to position [1237, 0]
click at [642, 352] on ul "For a medium feel: Place the G-7 [MEDICAL_DATA] layer on top. For a medium-firm…" at bounding box center [765, 374] width 358 height 44
click at [640, 305] on p "Your Ecosa Mattress Original Edition ([PERSON_NAME] Single) has three foam laye…" at bounding box center [765, 327] width 358 height 44
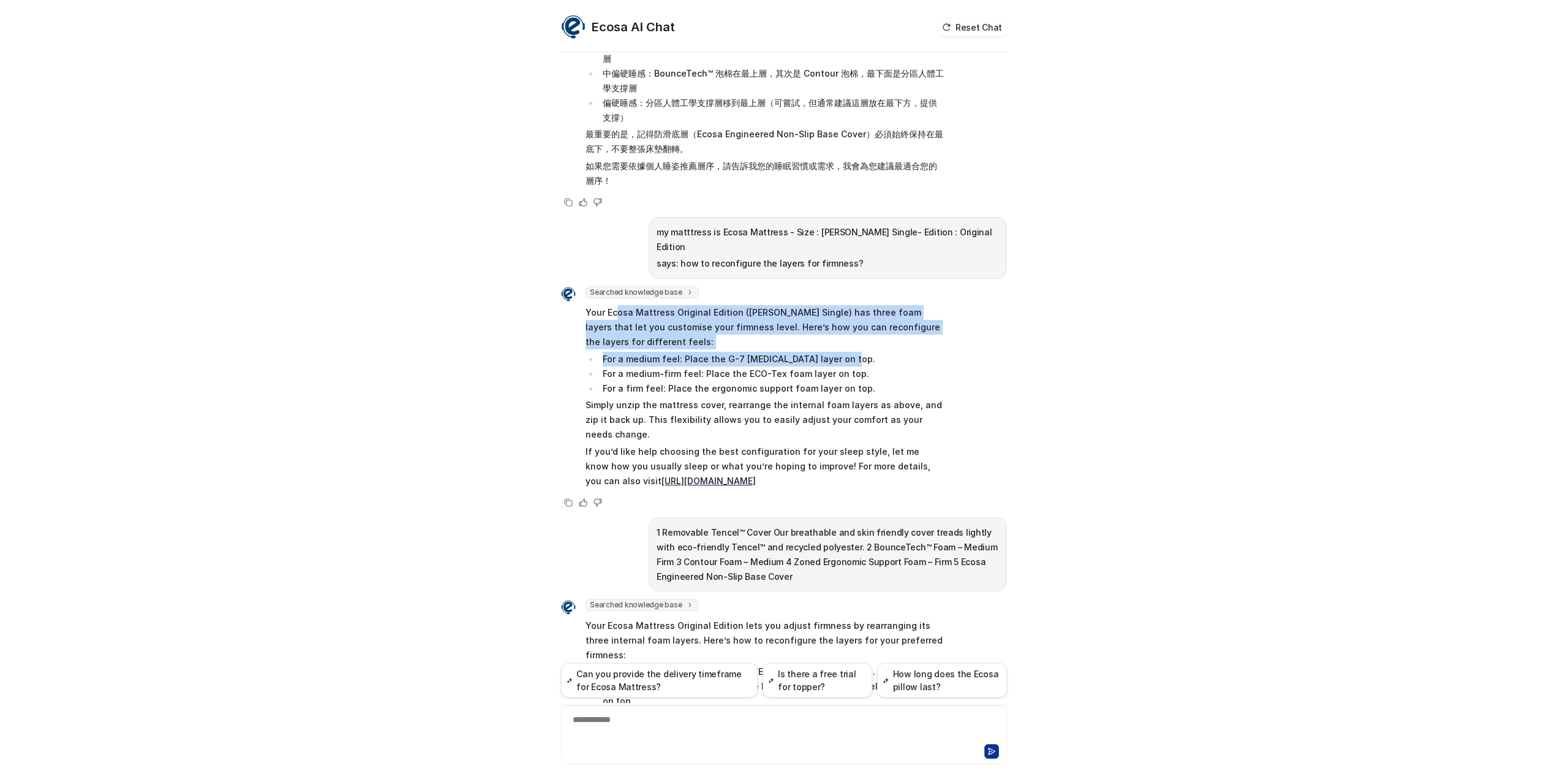
drag, startPoint x: 610, startPoint y: 264, endPoint x: 915, endPoint y: 312, distance: 308.8
click at [915, 312] on span "Your Ecosa Mattress Original Edition ([PERSON_NAME] Single) has three foam laye…" at bounding box center [765, 397] width 358 height 188
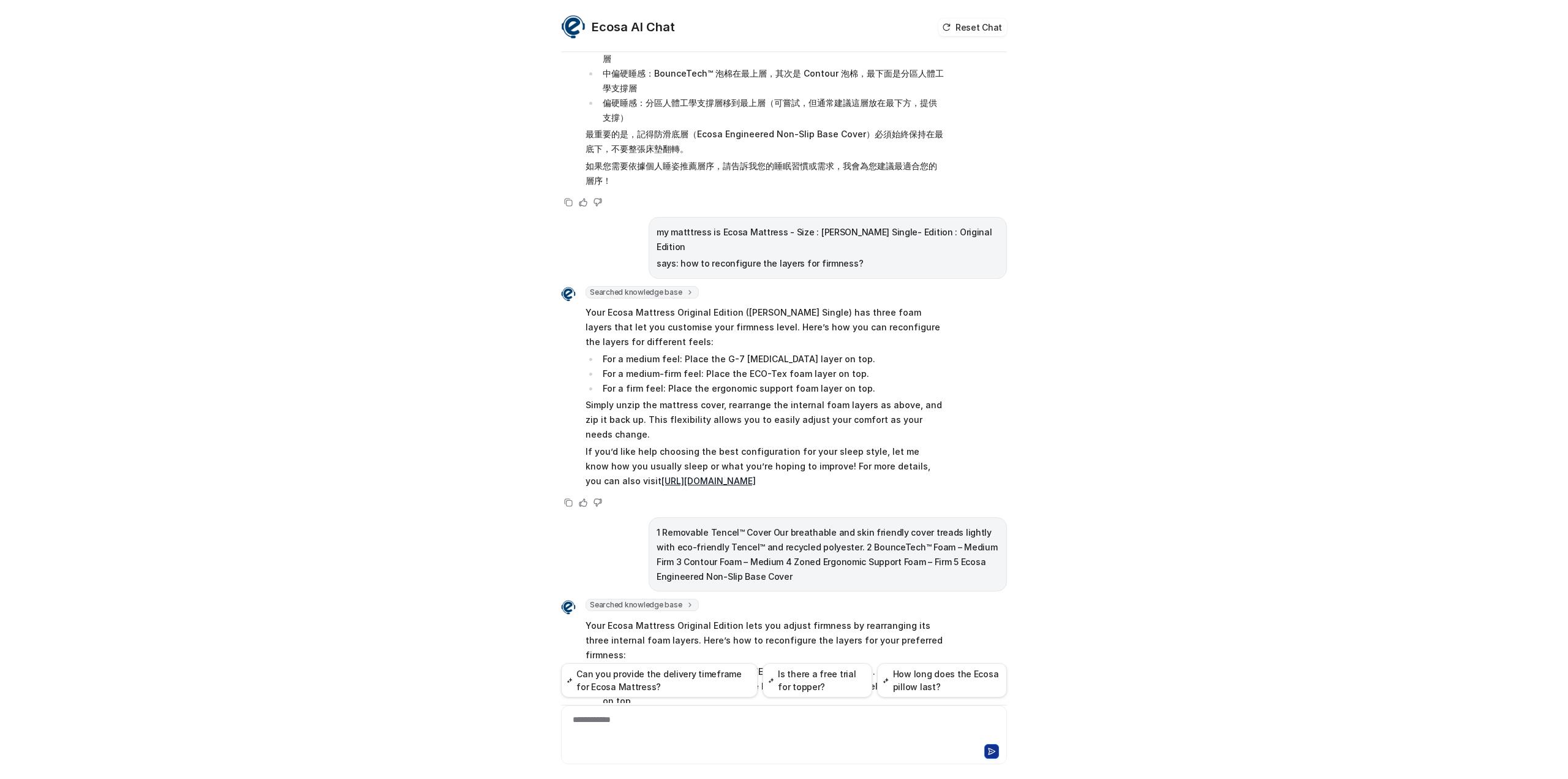
click at [939, 366] on li "For a medium-firm feel: Place the ECO-Tex foam layer on top." at bounding box center [772, 373] width 345 height 15
drag, startPoint x: 694, startPoint y: 309, endPoint x: 811, endPoint y: 332, distance: 119.2
click at [811, 352] on ul "For a medium feel: Place the G-7 [MEDICAL_DATA] layer on top. For a medium-firm…" at bounding box center [765, 374] width 358 height 44
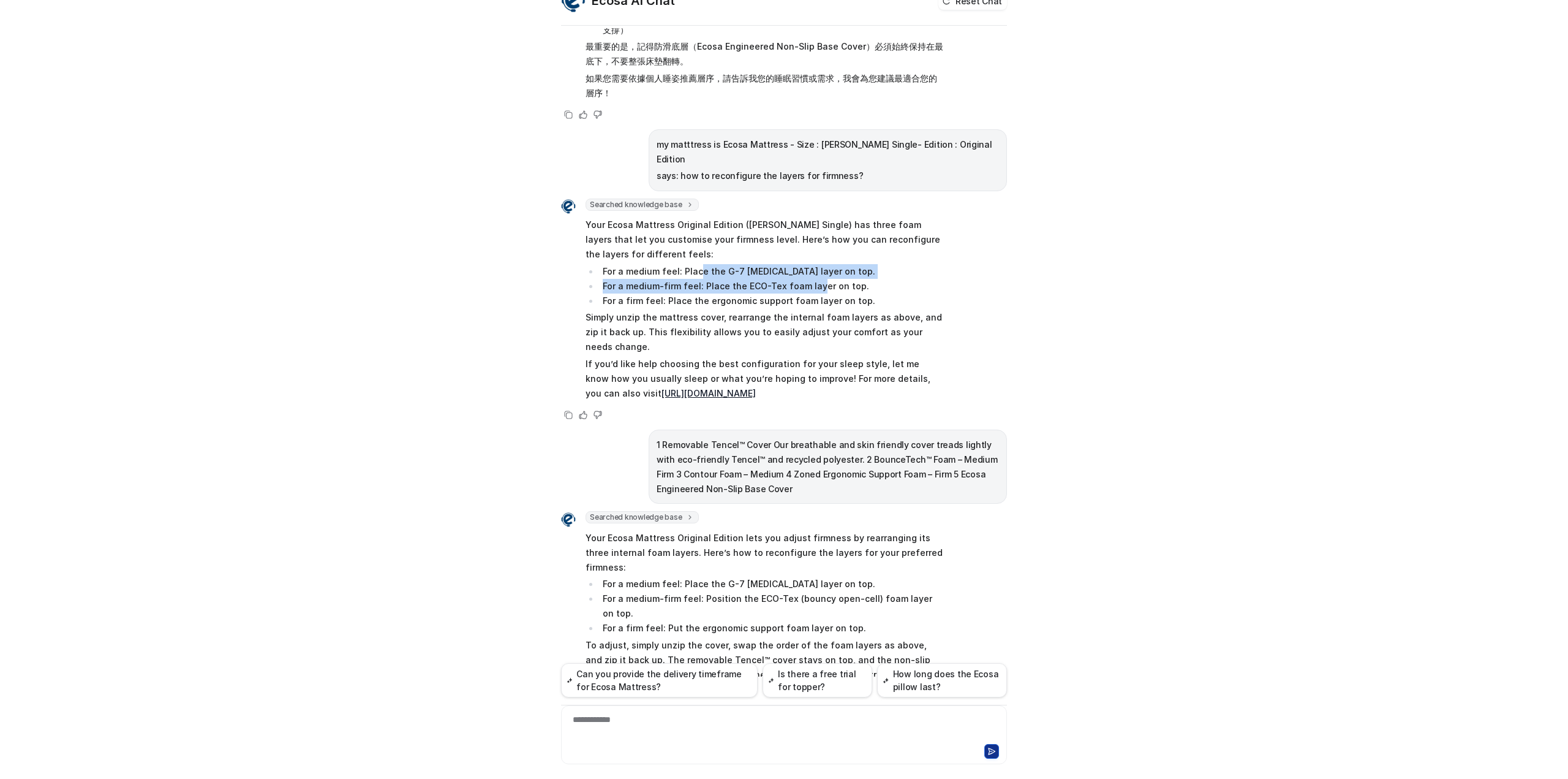
scroll to position [40, 0]
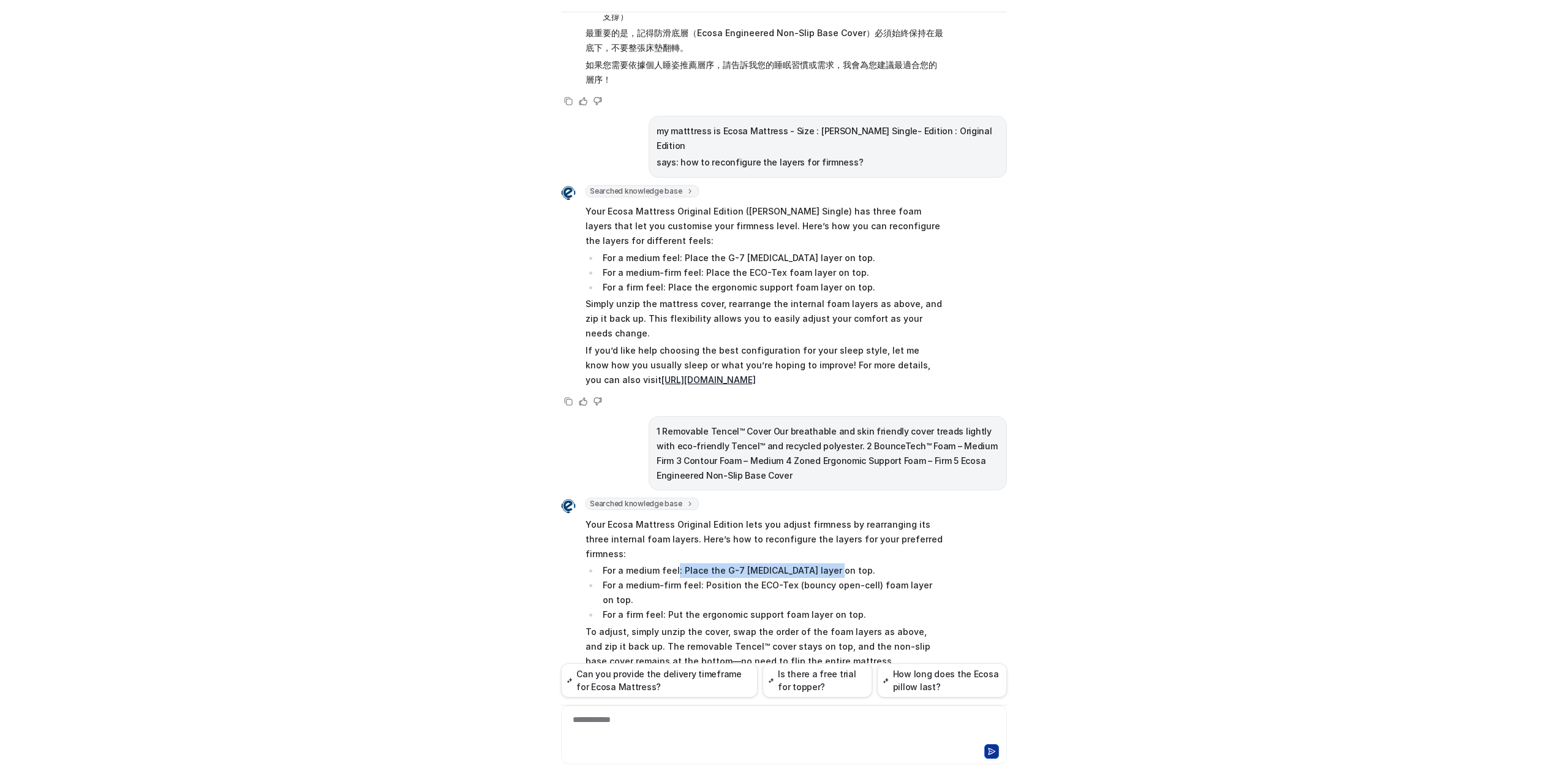
drag, startPoint x: 798, startPoint y: 496, endPoint x: 829, endPoint y: 499, distance: 31.1
click at [829, 563] on li "For a medium feel: Place the G-7 [MEDICAL_DATA] layer on top." at bounding box center [772, 570] width 345 height 15
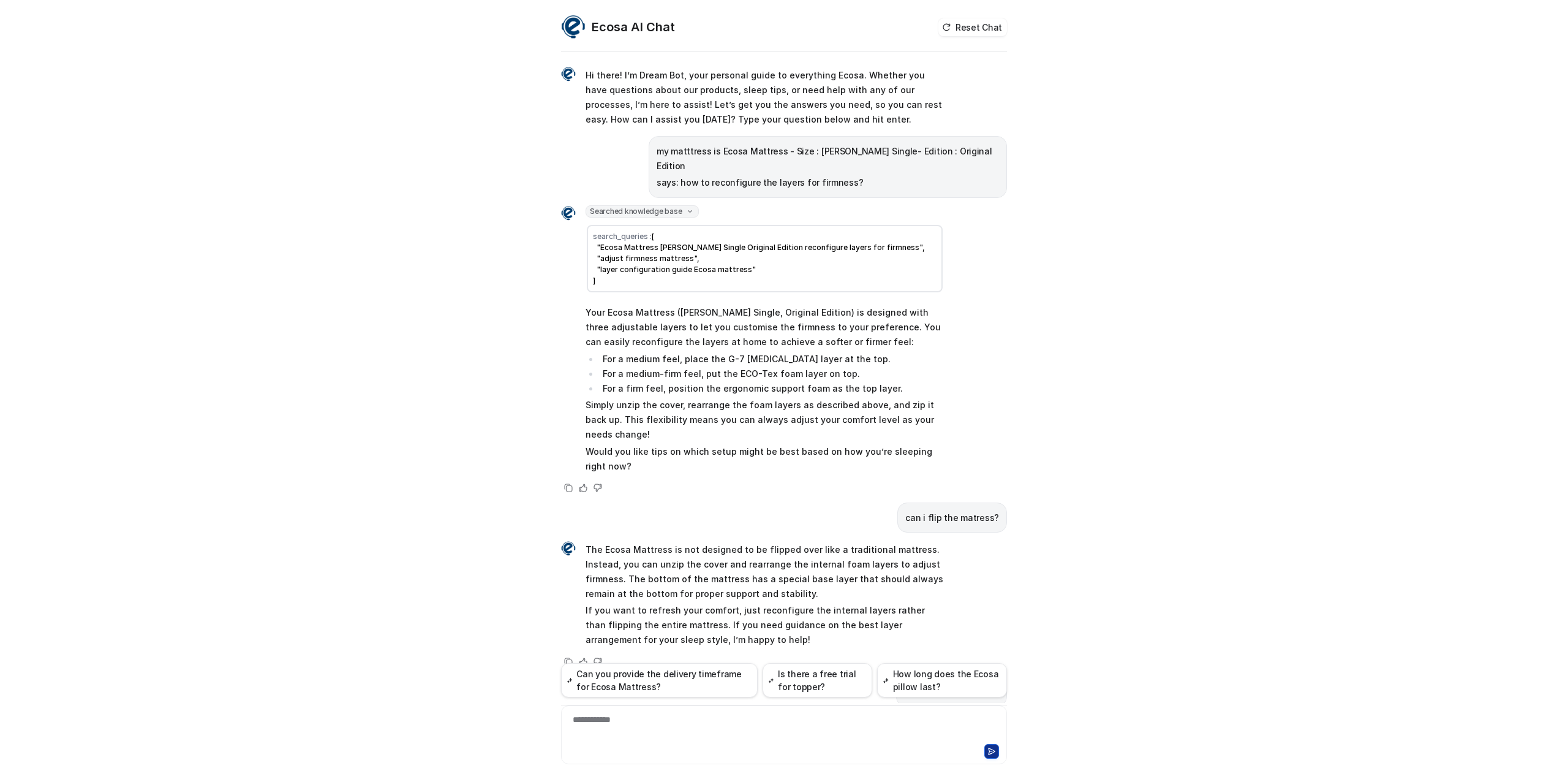
scroll to position [0, 0]
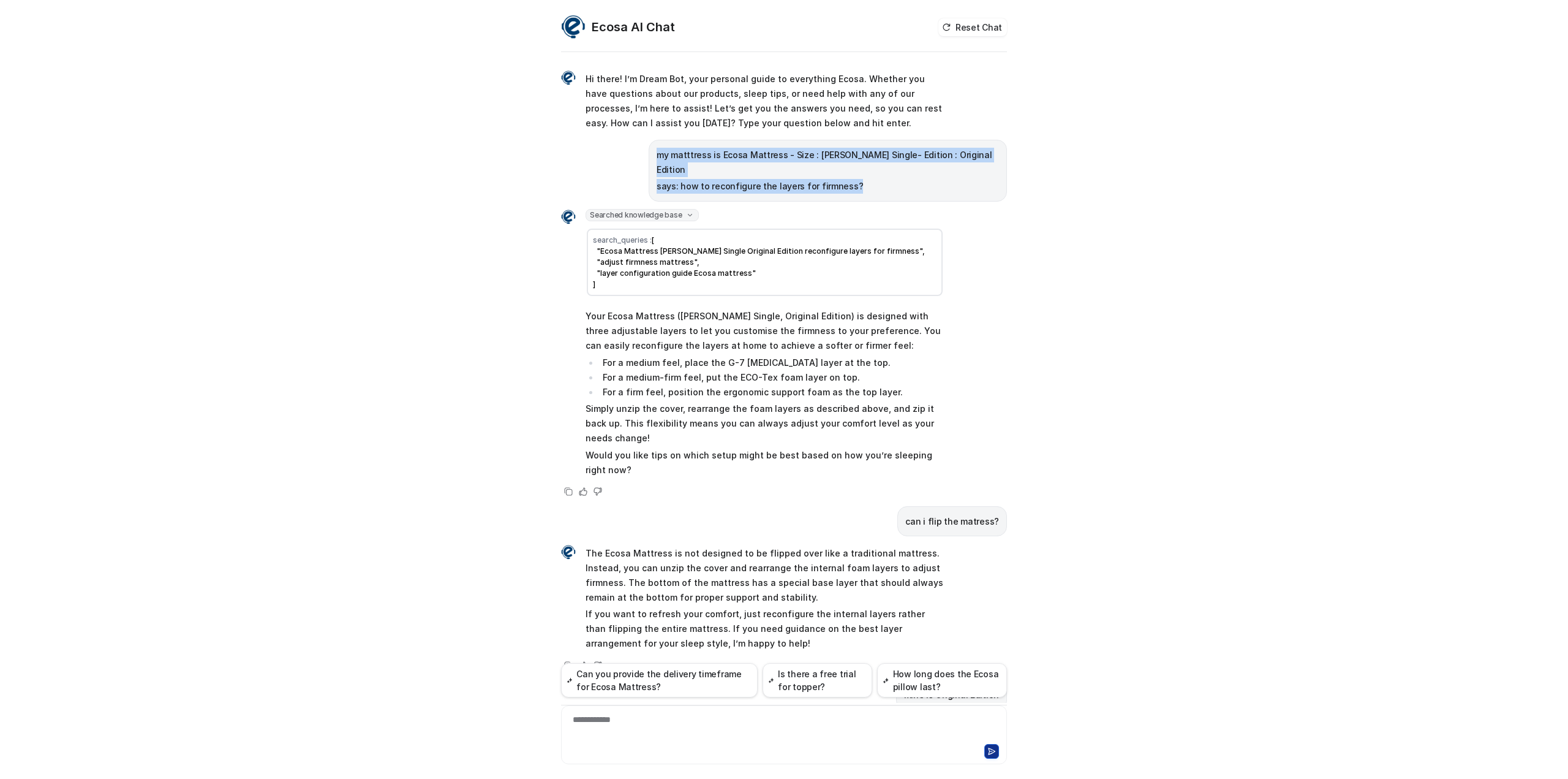
drag, startPoint x: 702, startPoint y: 153, endPoint x: 963, endPoint y: 169, distance: 261.5
click at [963, 169] on div "my matttress is Ecosa Mattress - Size : [PERSON_NAME] Single- Edition : Origina…" at bounding box center [828, 170] width 358 height 62
copy span "my matttress is Ecosa Mattress - Size : [PERSON_NAME] Single- Edition : Origina…"
click at [779, 322] on p "Your Ecosa Mattress ([PERSON_NAME] Single, Original Edition) is designed with t…" at bounding box center [765, 331] width 358 height 44
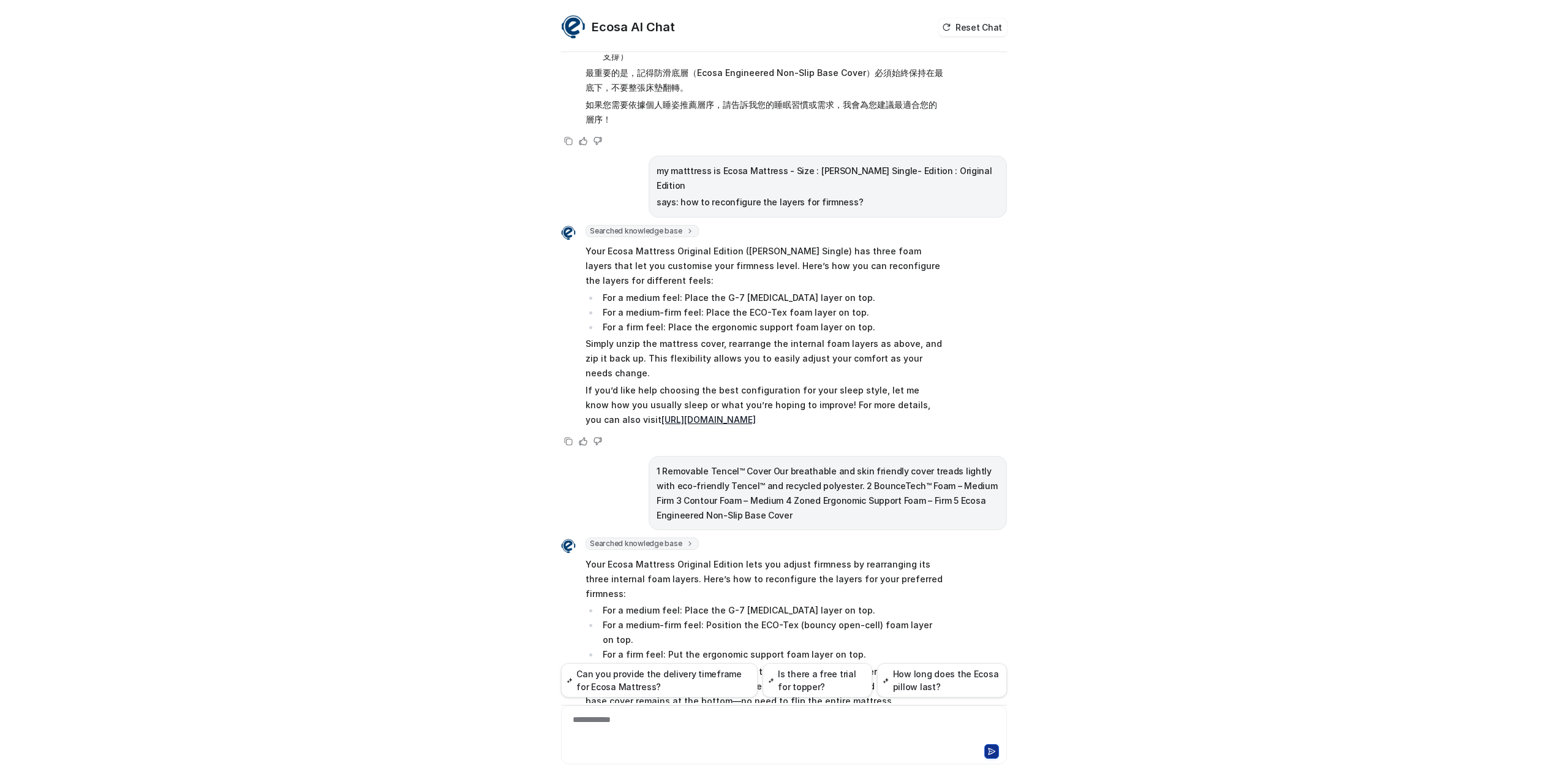
scroll to position [992, 0]
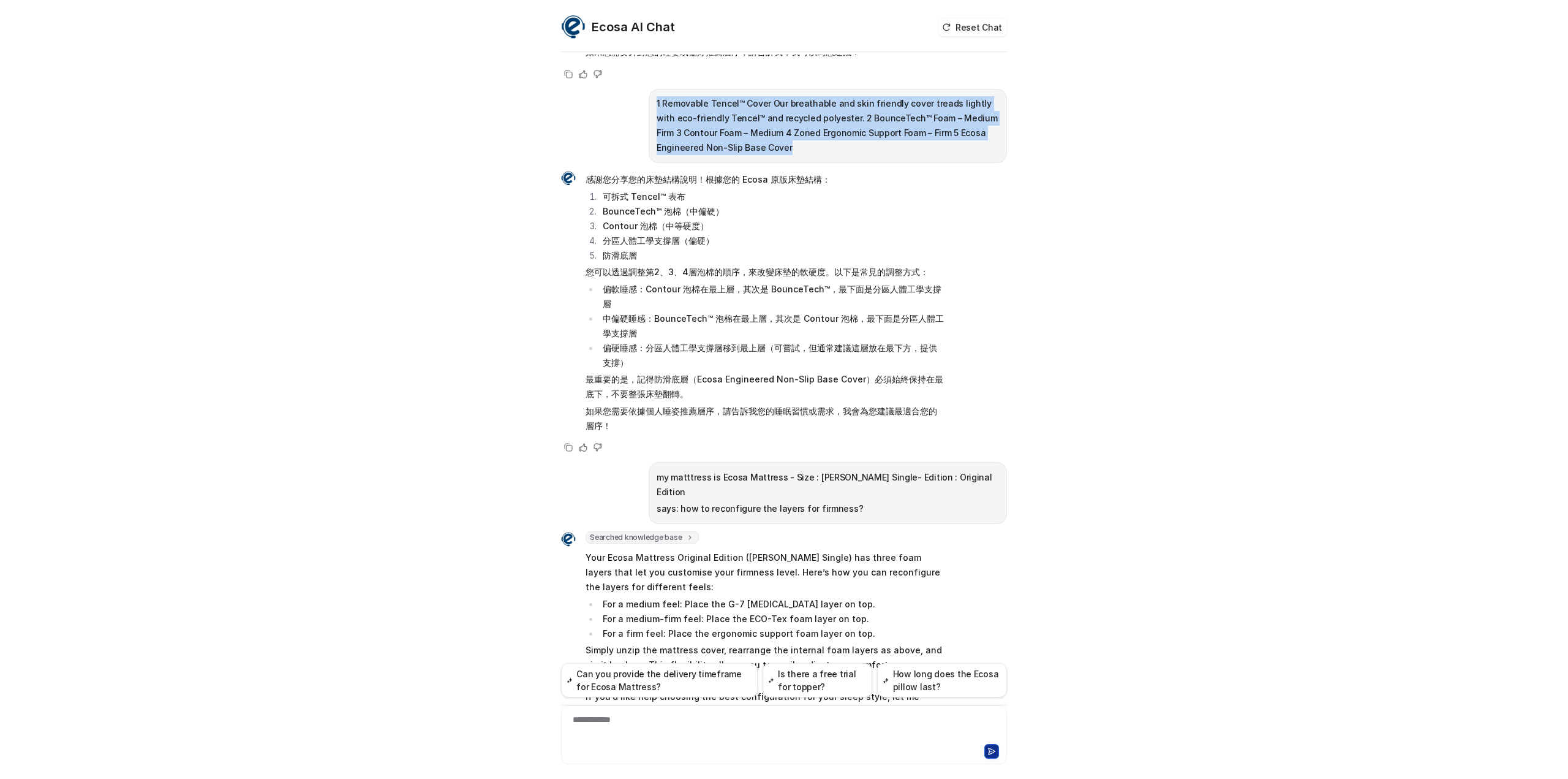
drag, startPoint x: 648, startPoint y: 90, endPoint x: 794, endPoint y: 136, distance: 153.1
click at [794, 136] on div "1 Removable Tencel™ Cover Our breathable and skin friendly cover treads lightly…" at bounding box center [828, 126] width 358 height 74
copy p "1 Removable Tencel™ Cover Our breathable and skin friendly cover treads lightly…"
click at [897, 141] on div "1 Removable Tencel™ Cover Our breathable and skin friendly cover treads lightly…" at bounding box center [828, 126] width 358 height 74
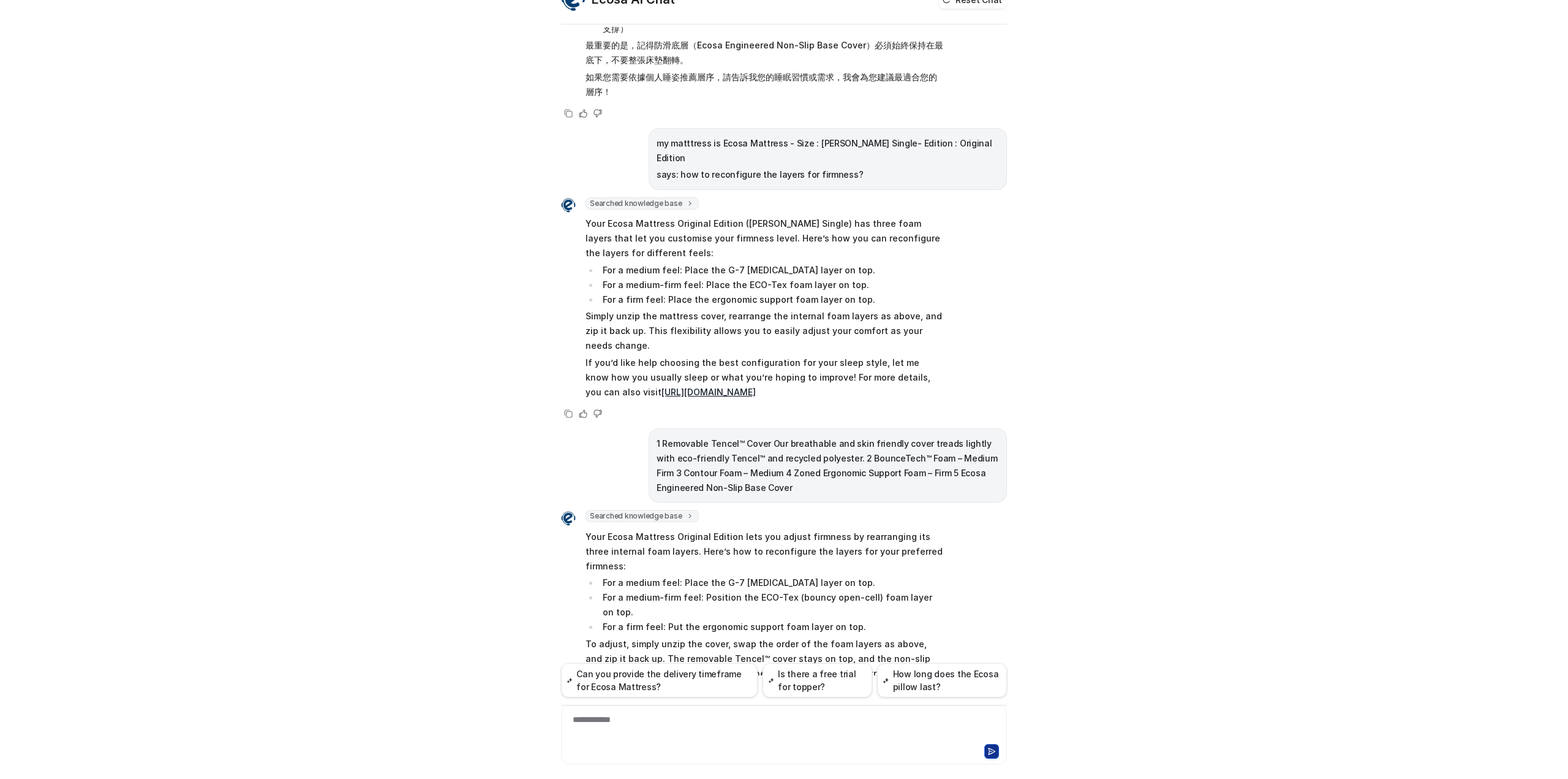
scroll to position [40, 0]
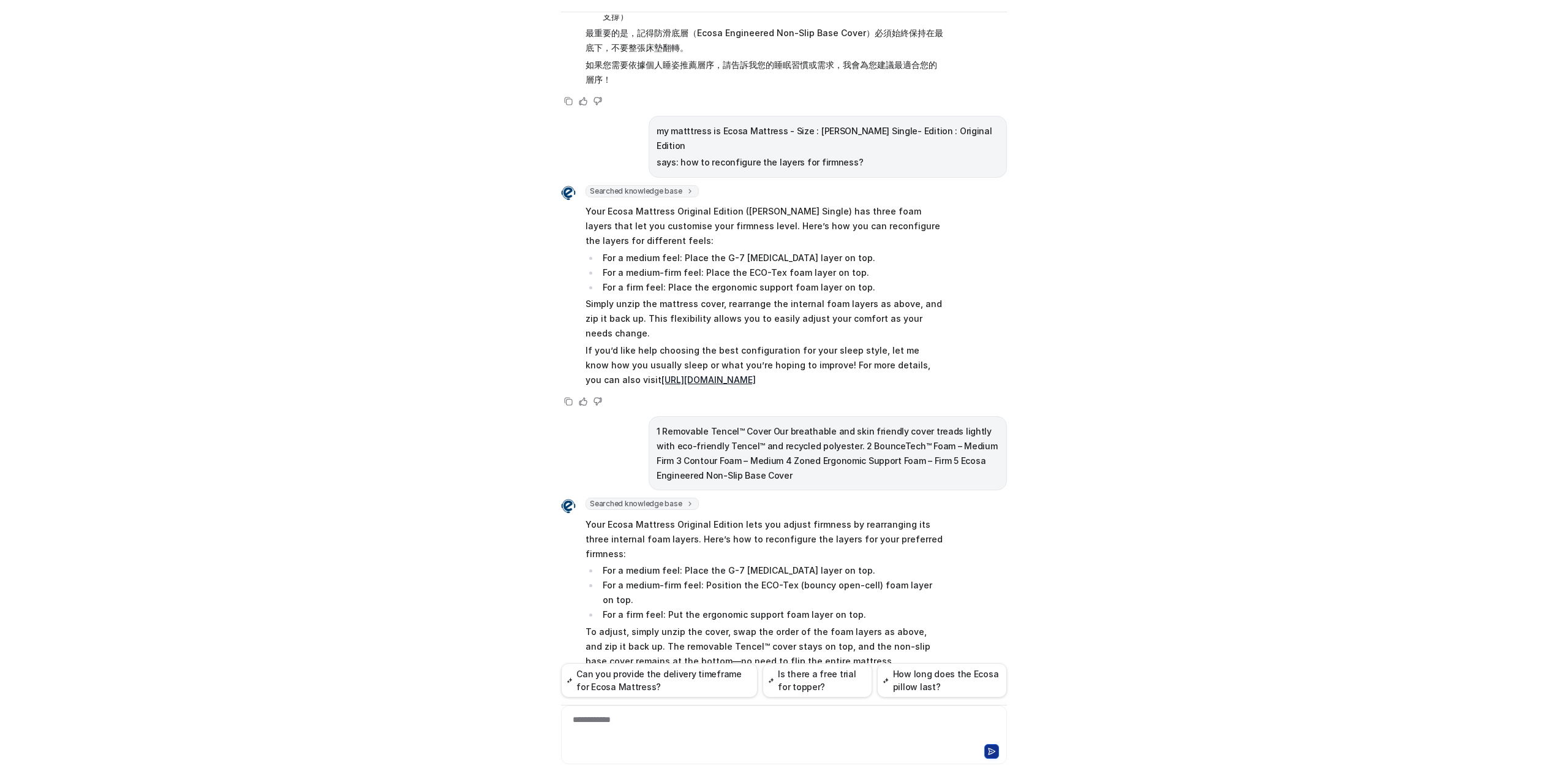
click at [812, 424] on p "1 Removable Tencel™ Cover Our breathable and skin friendly cover treads lightly…" at bounding box center [828, 453] width 342 height 59
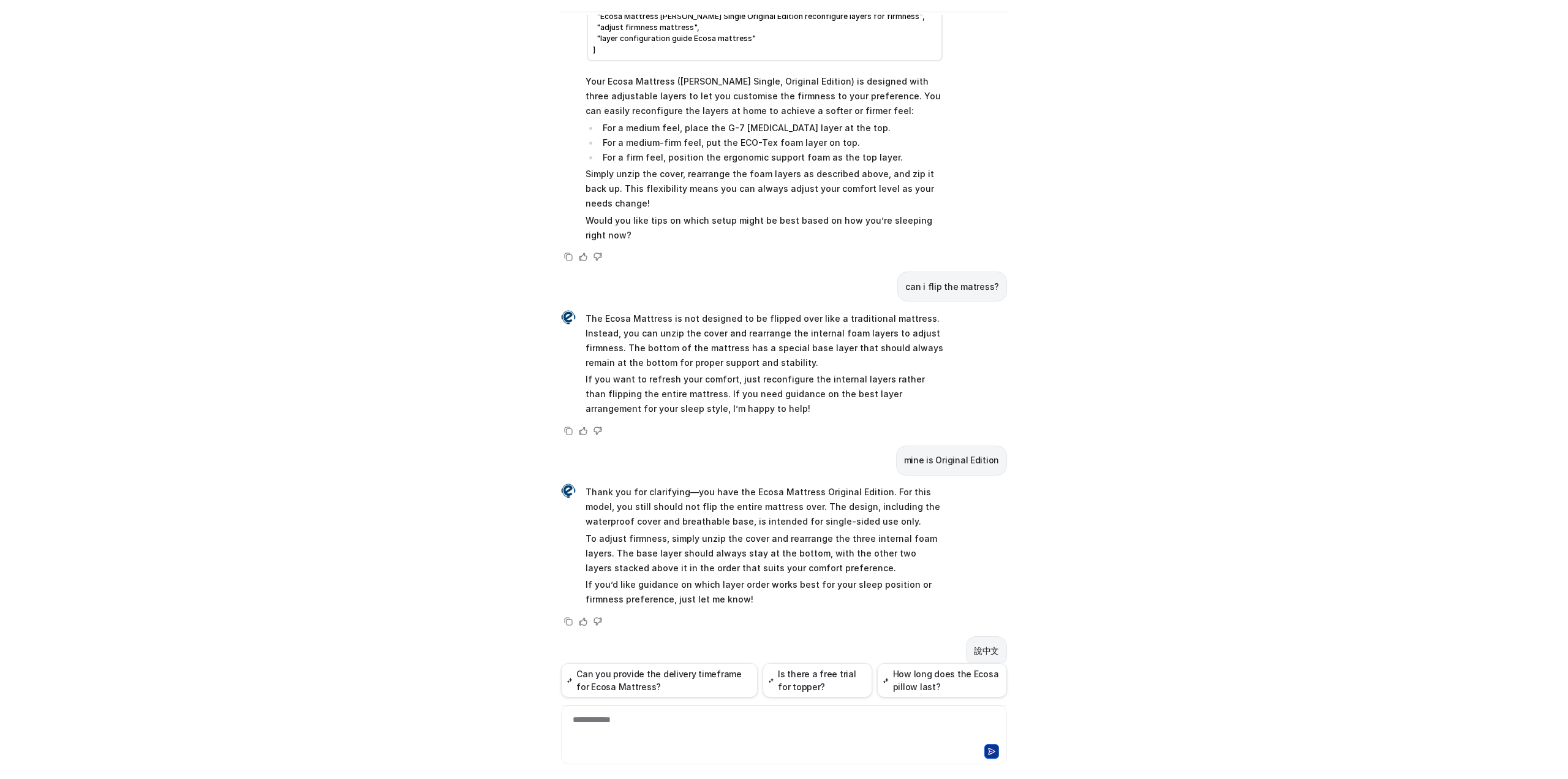
scroll to position [0, 0]
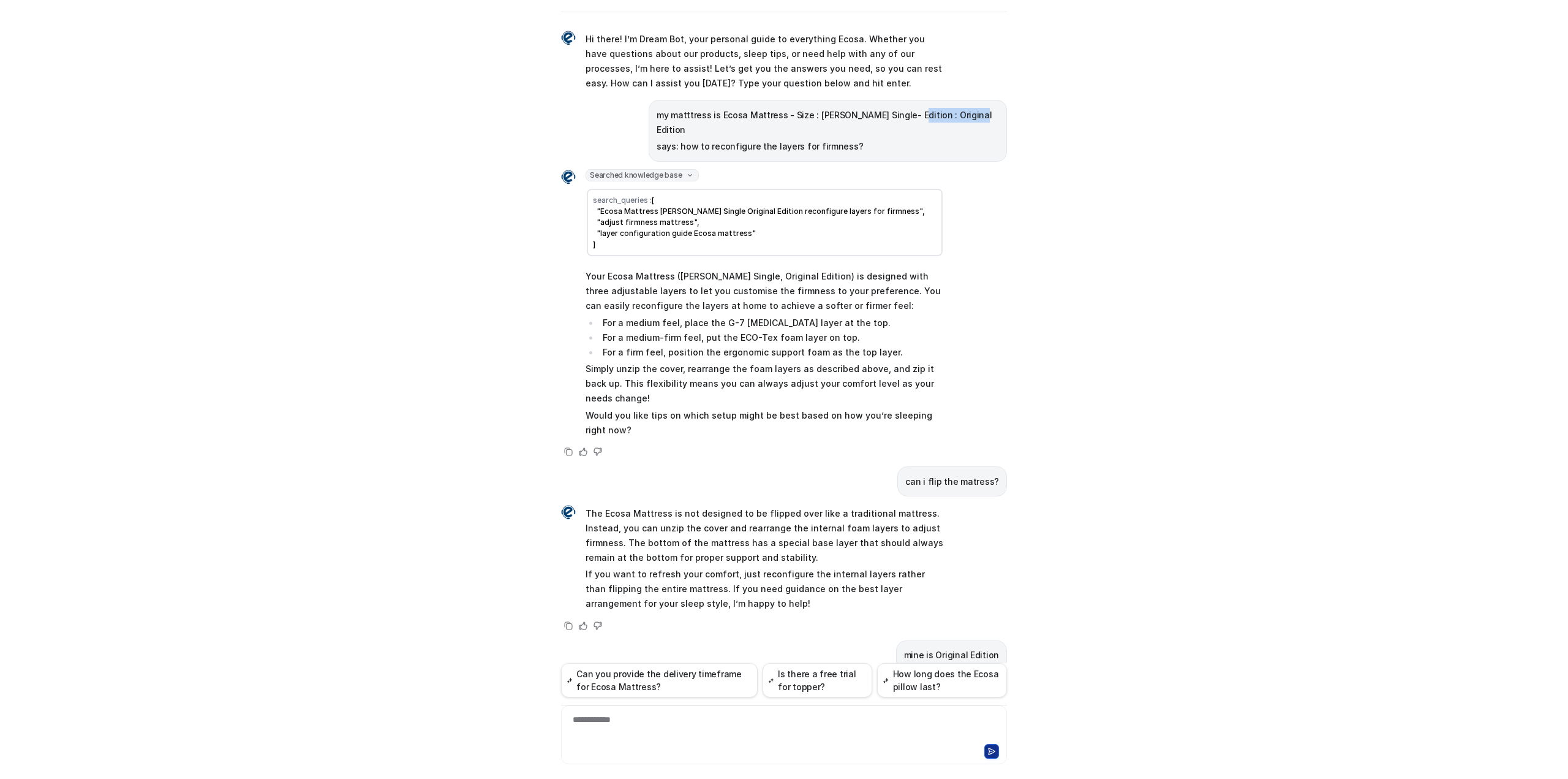
drag, startPoint x: 935, startPoint y: 110, endPoint x: 1006, endPoint y: 115, distance: 71.2
click at [1006, 115] on div "Ecosa AI Chat Reset Chat Hi there! I’m Dream Bot, your personal guide to everyt…" at bounding box center [784, 357] width 466 height 764
copy p "Original Edition"
click at [608, 718] on div "**********" at bounding box center [784, 727] width 439 height 28
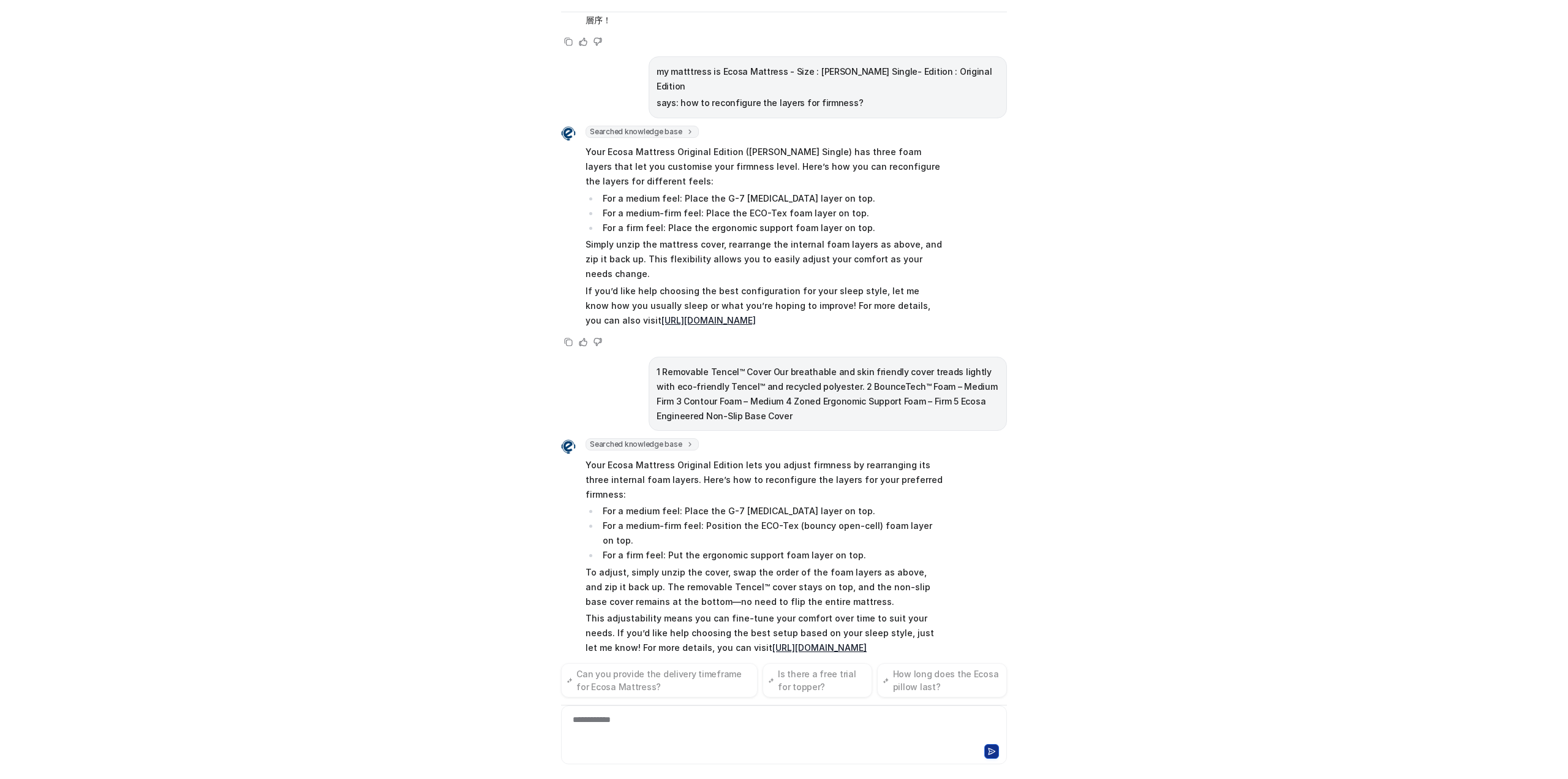
scroll to position [1378, 0]
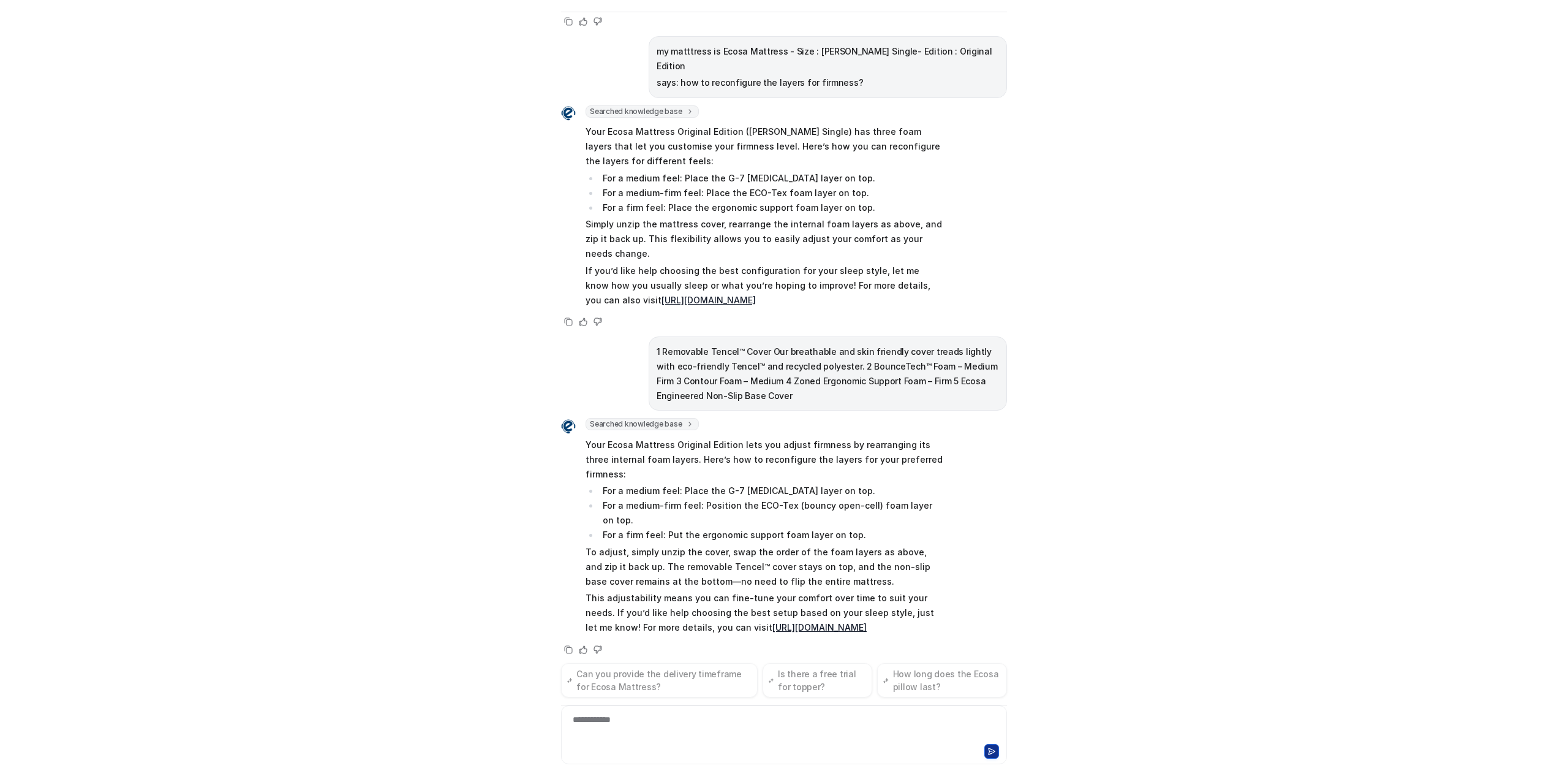
click at [668, 702] on span "Reviewing product details" at bounding box center [642, 708] width 113 height 12
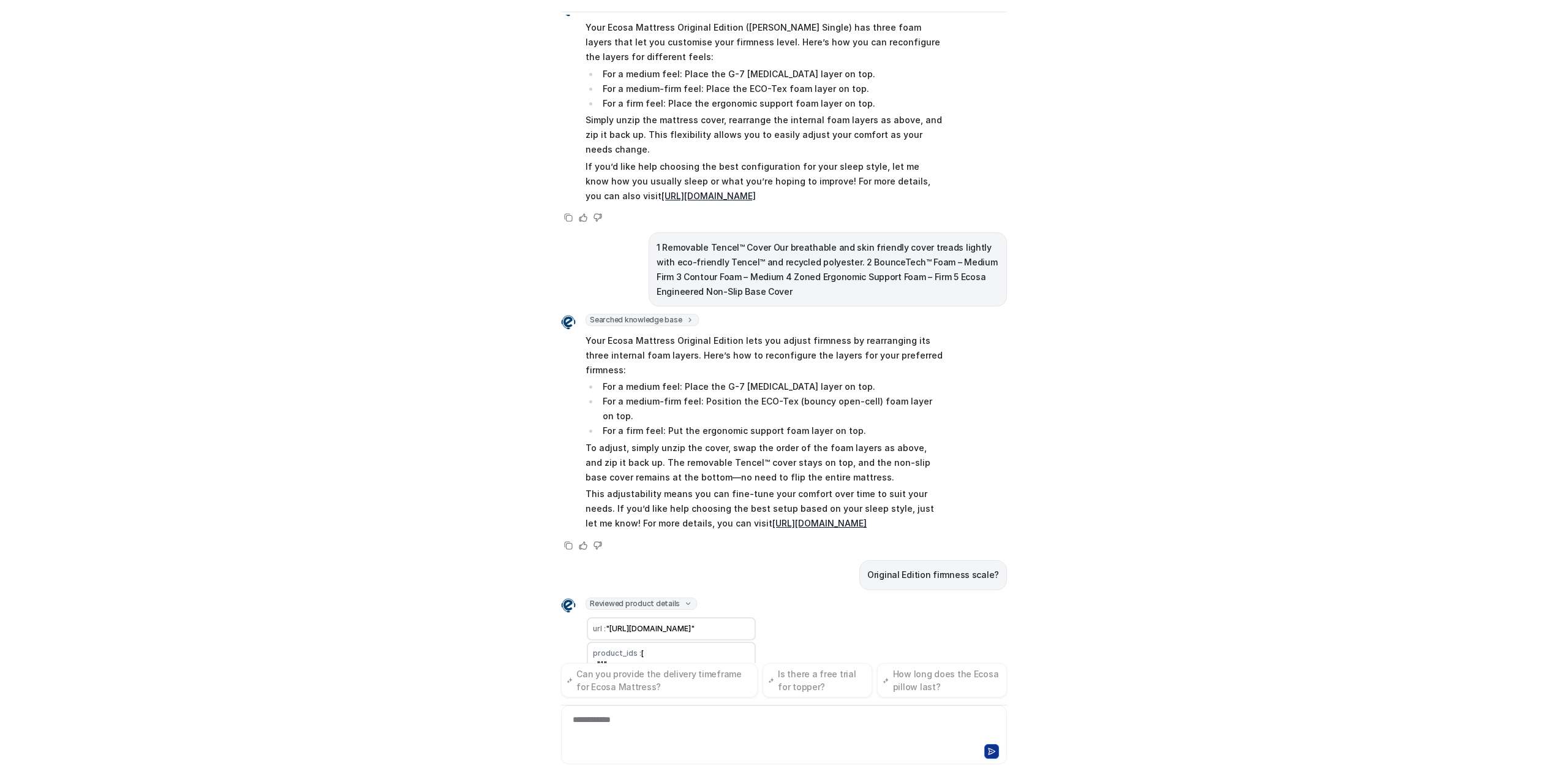
click at [1005, 596] on div "Ecosa AI Chat Reset Chat Hi there! I’m Dream Bot, your personal guide to everyt…" at bounding box center [784, 357] width 466 height 764
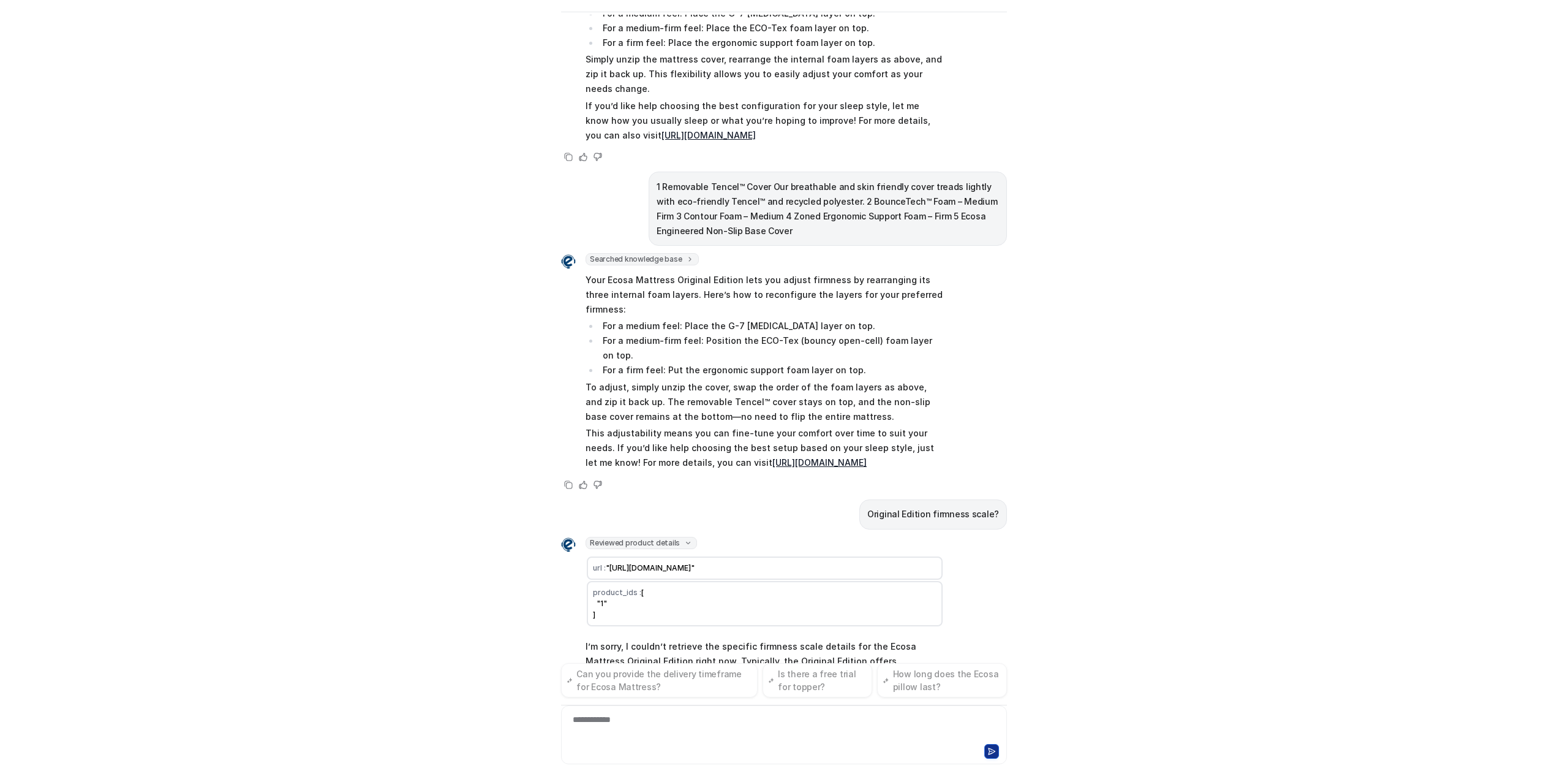
scroll to position [1557, 0]
